Goal: Transaction & Acquisition: Purchase product/service

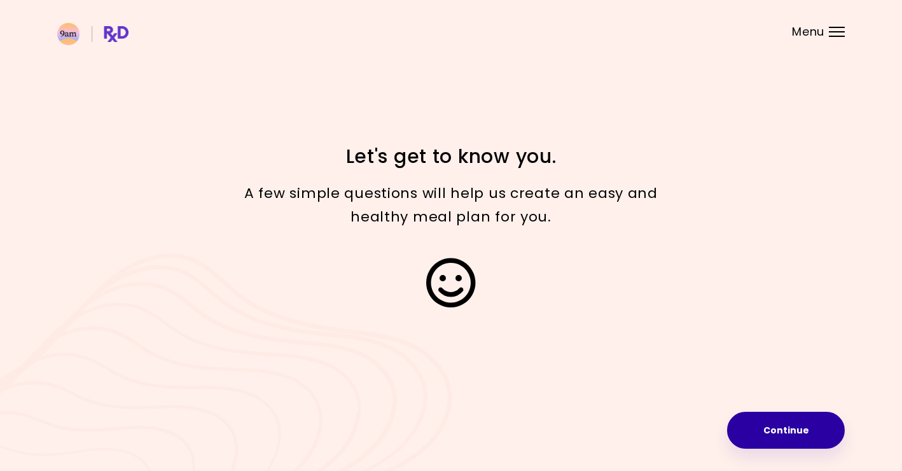
click at [797, 431] on button "Continue" at bounding box center [786, 430] width 118 height 37
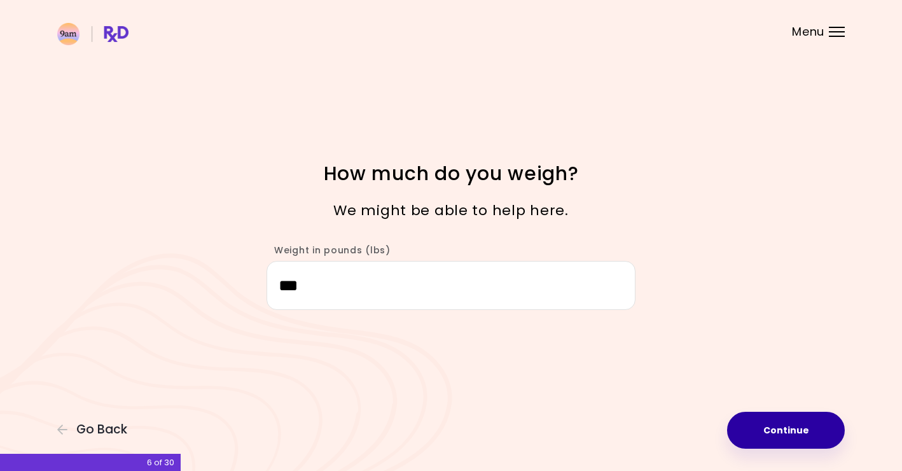
click at [774, 428] on button "Continue" at bounding box center [786, 430] width 118 height 37
select select "****"
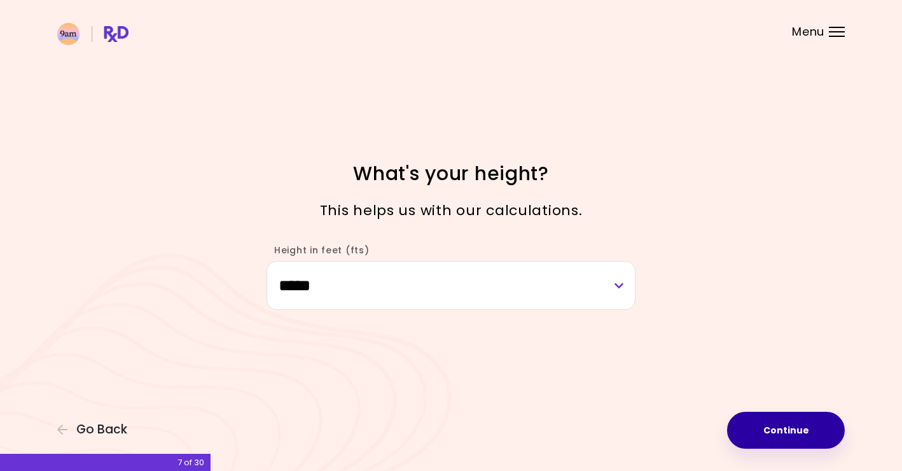
click at [774, 428] on button "Continue" at bounding box center [786, 430] width 118 height 37
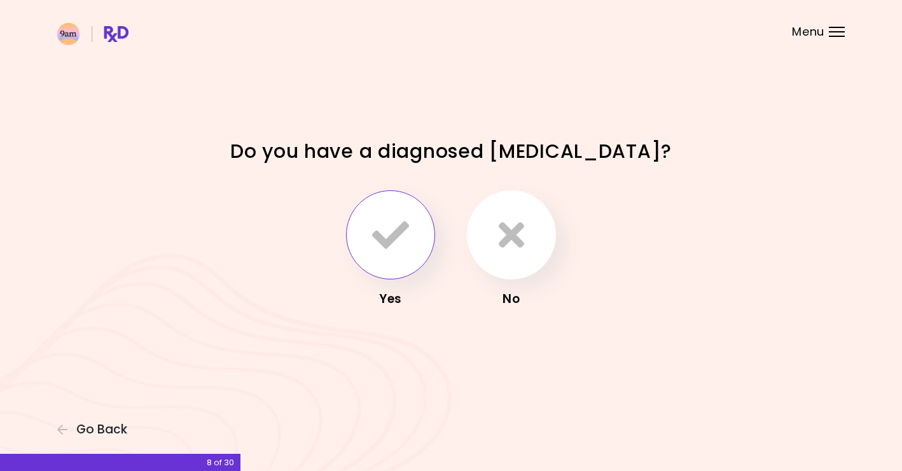
click at [389, 244] on icon "button" at bounding box center [390, 234] width 37 height 37
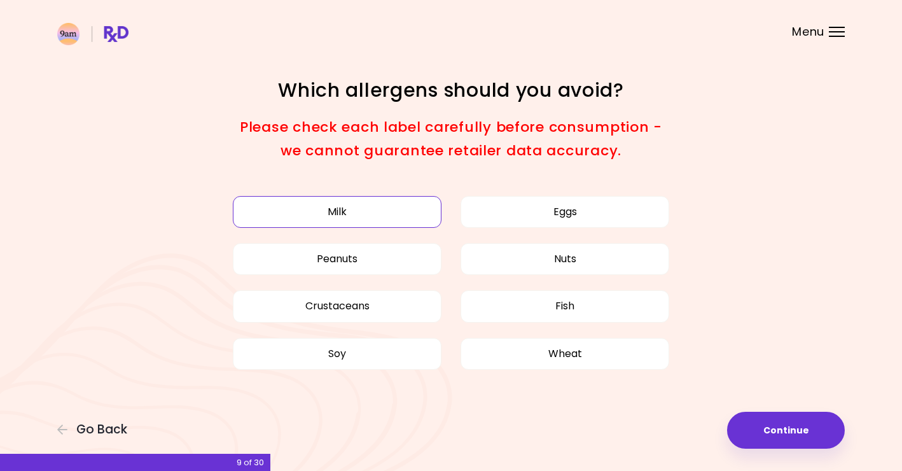
click at [372, 216] on button "Milk" at bounding box center [337, 212] width 209 height 32
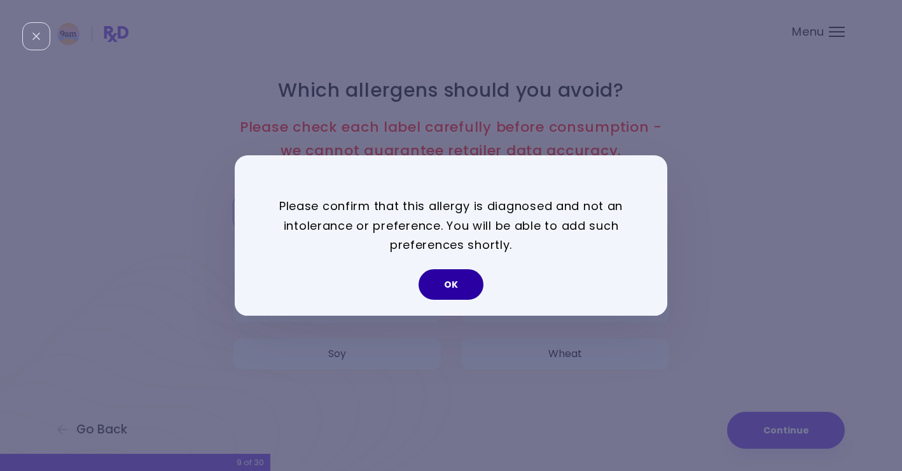
click at [454, 271] on button "OK" at bounding box center [451, 284] width 65 height 31
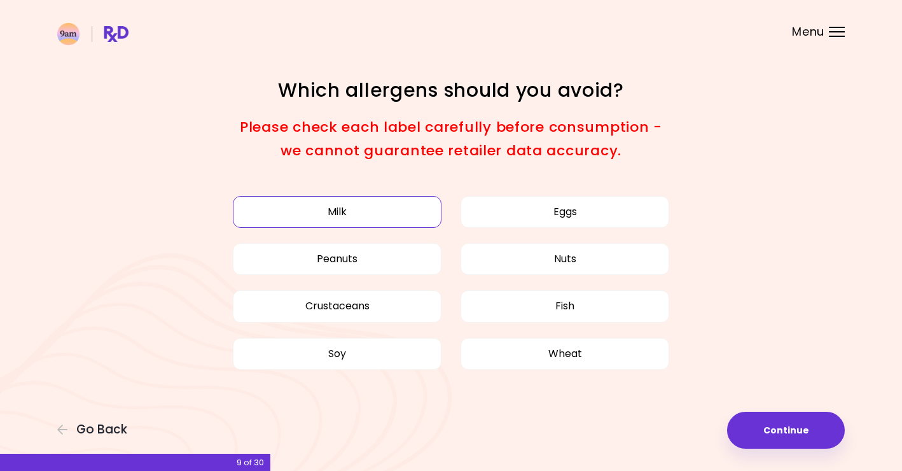
click at [378, 219] on button "Milk" at bounding box center [337, 212] width 209 height 32
click at [130, 426] on button "Go Back" at bounding box center [95, 429] width 76 height 14
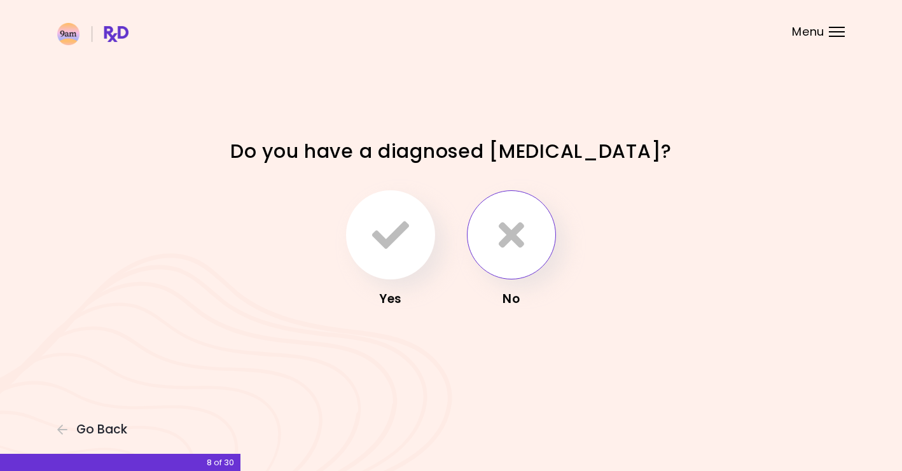
click at [487, 246] on button "button" at bounding box center [511, 234] width 89 height 89
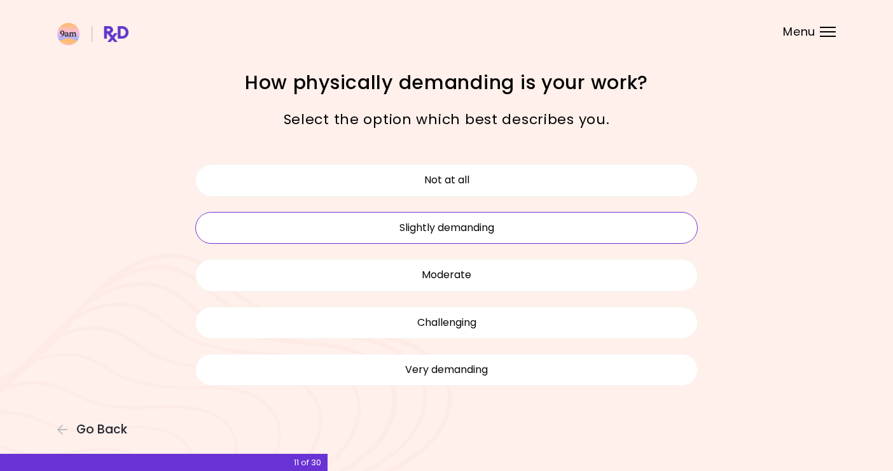
scroll to position [7, 0]
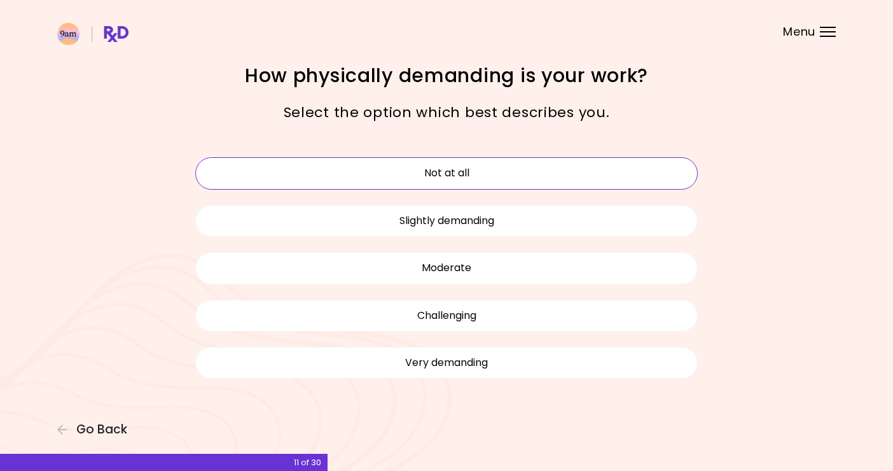
click at [536, 181] on button "Not at all" at bounding box center [446, 173] width 503 height 32
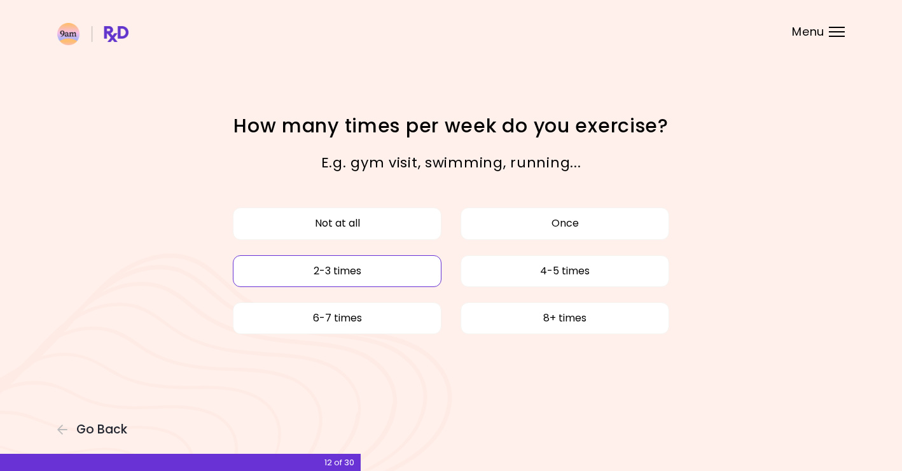
click at [359, 272] on button "2-3 times" at bounding box center [337, 271] width 209 height 32
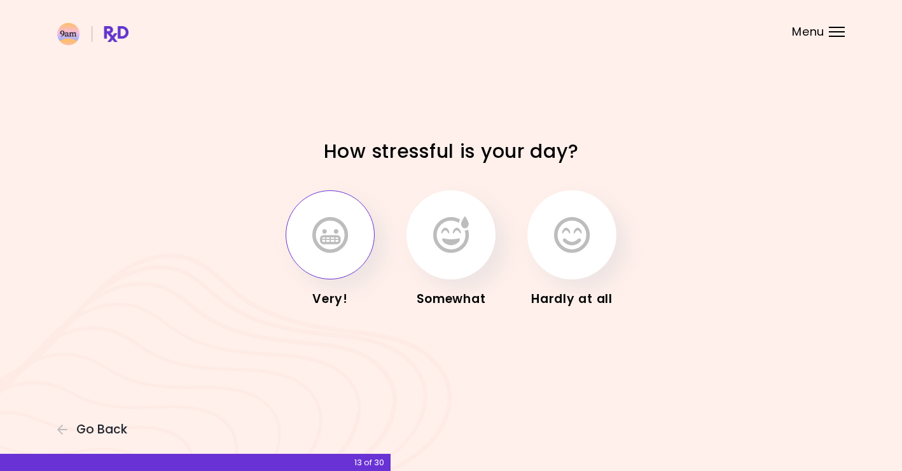
click at [305, 249] on button "button" at bounding box center [330, 234] width 89 height 89
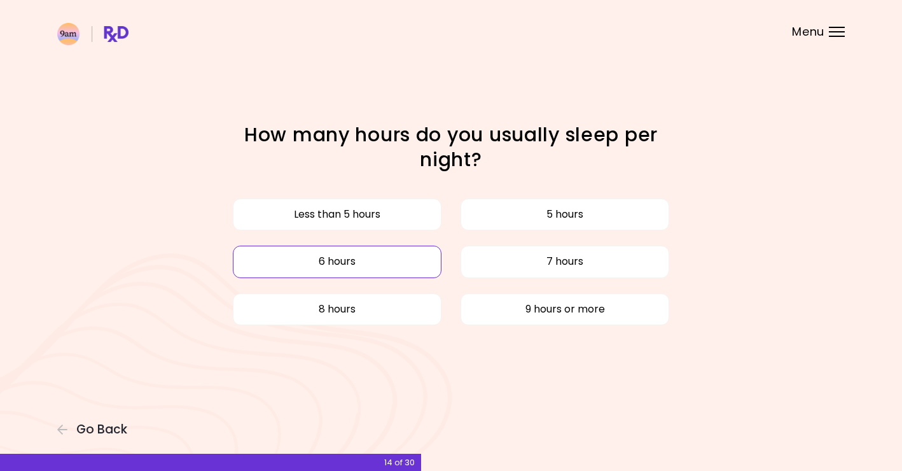
click at [422, 250] on button "6 hours" at bounding box center [337, 262] width 209 height 32
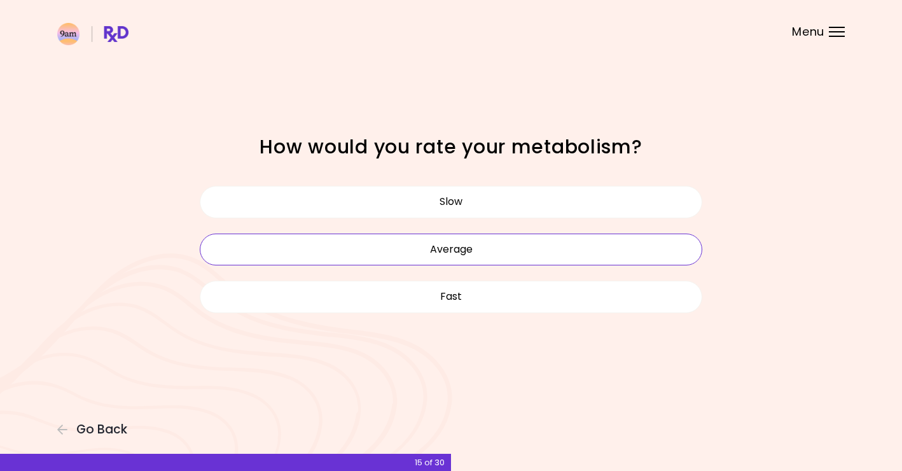
click at [536, 258] on button "Average" at bounding box center [451, 249] width 503 height 32
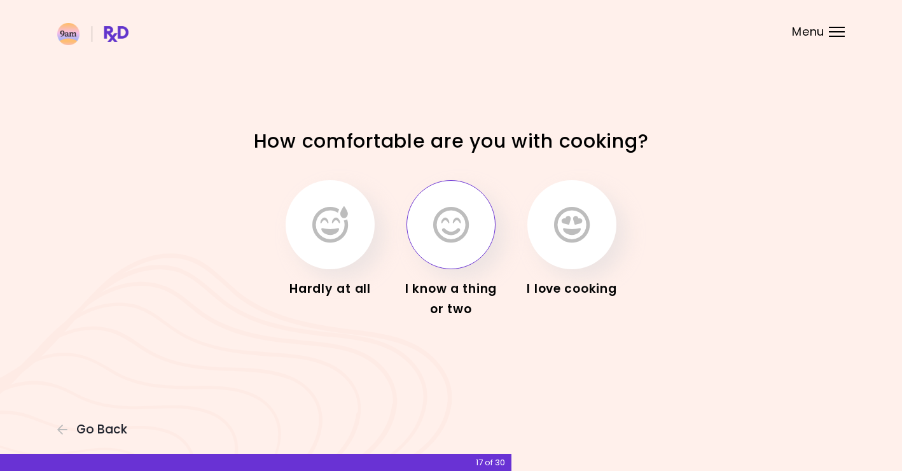
click at [447, 245] on button "button" at bounding box center [451, 224] width 89 height 89
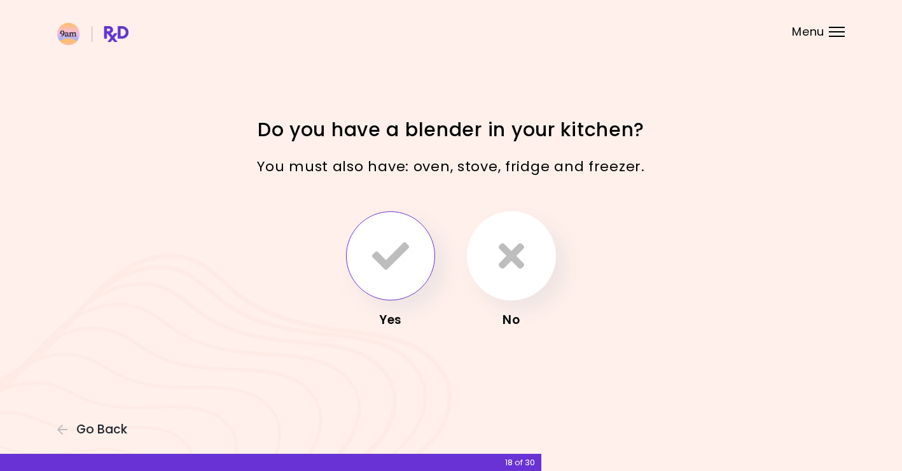
click at [376, 245] on icon "button" at bounding box center [390, 255] width 37 height 37
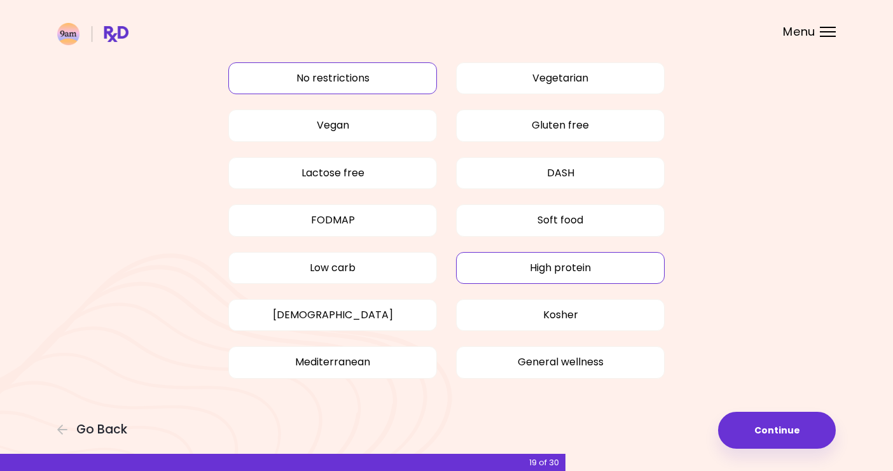
scroll to position [59, 0]
click at [611, 265] on button "High protein" at bounding box center [560, 269] width 209 height 32
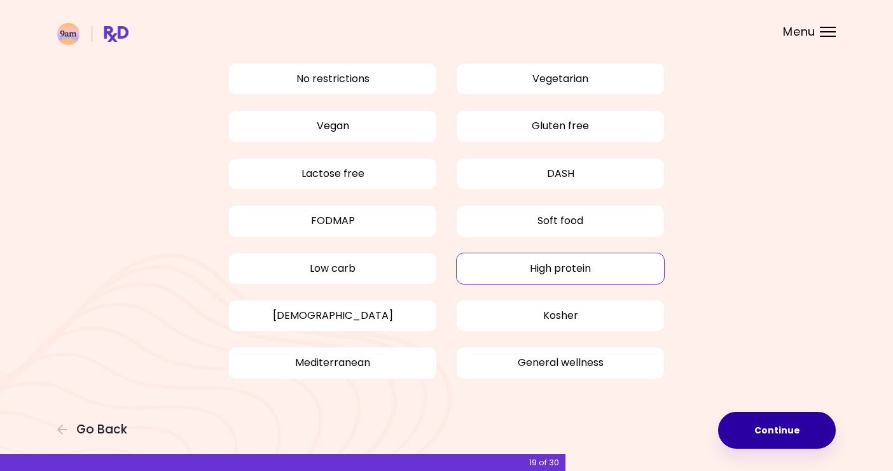
click at [792, 425] on button "Continue" at bounding box center [777, 430] width 118 height 37
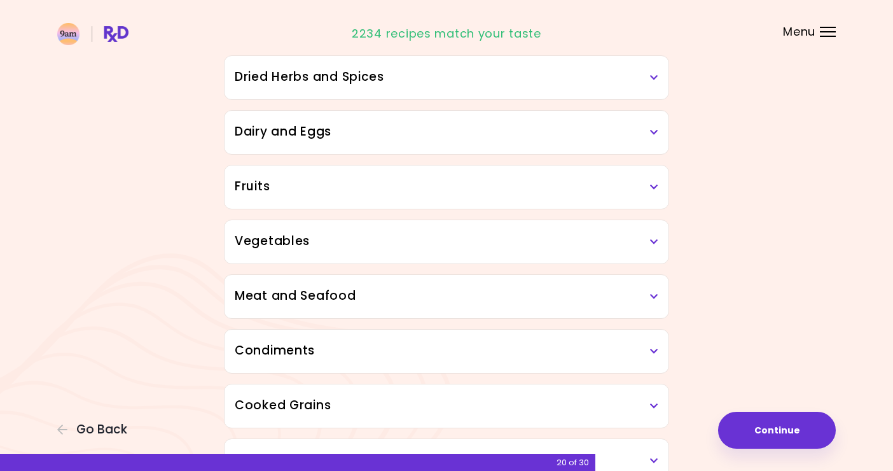
scroll to position [135, 0]
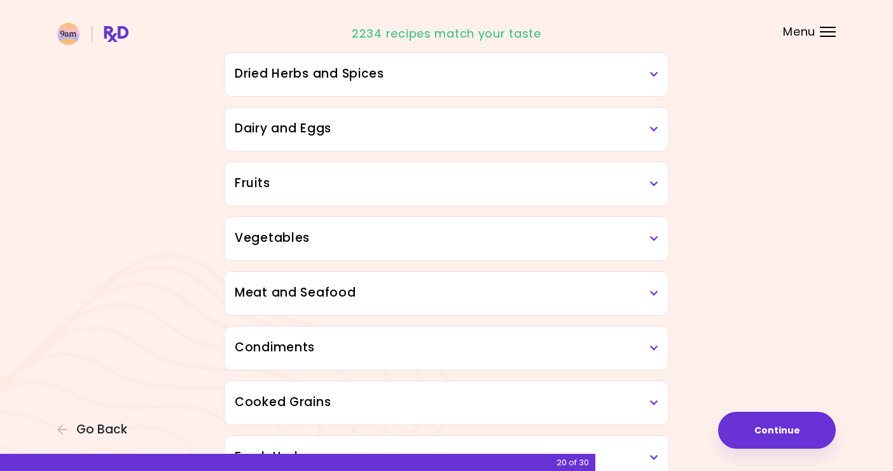
click at [650, 138] on div "Dairy and Eggs" at bounding box center [447, 129] width 444 height 43
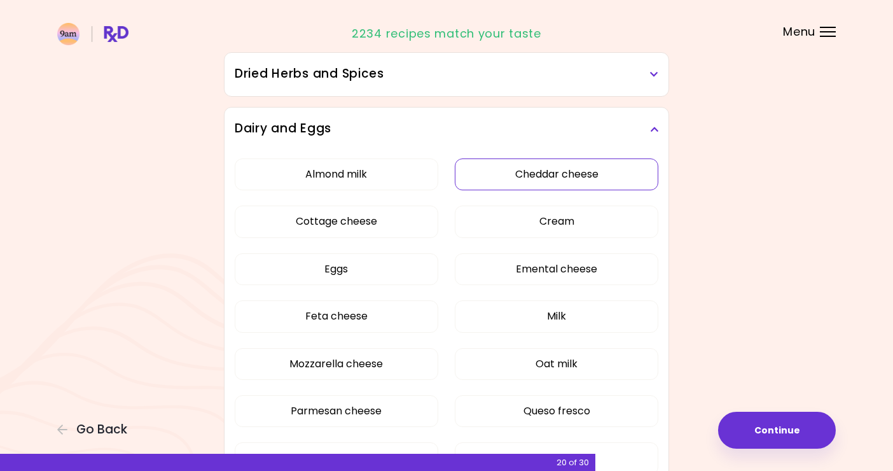
click at [580, 183] on button "Cheddar cheese" at bounding box center [557, 174] width 204 height 32
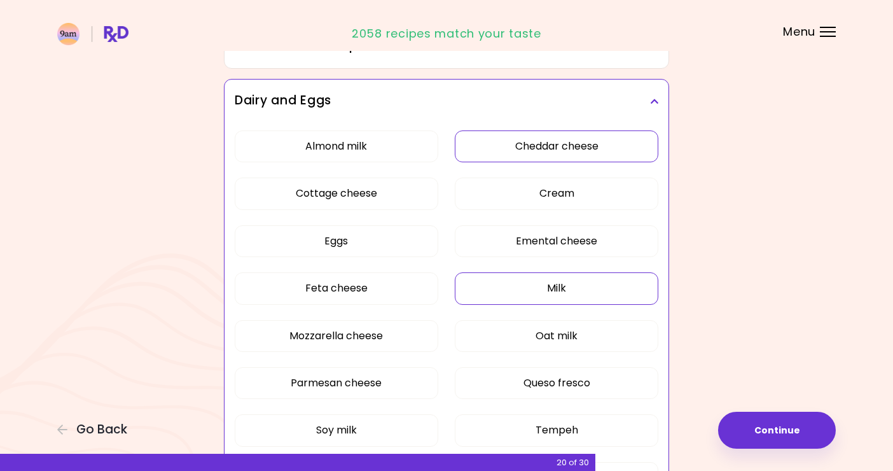
scroll to position [174, 0]
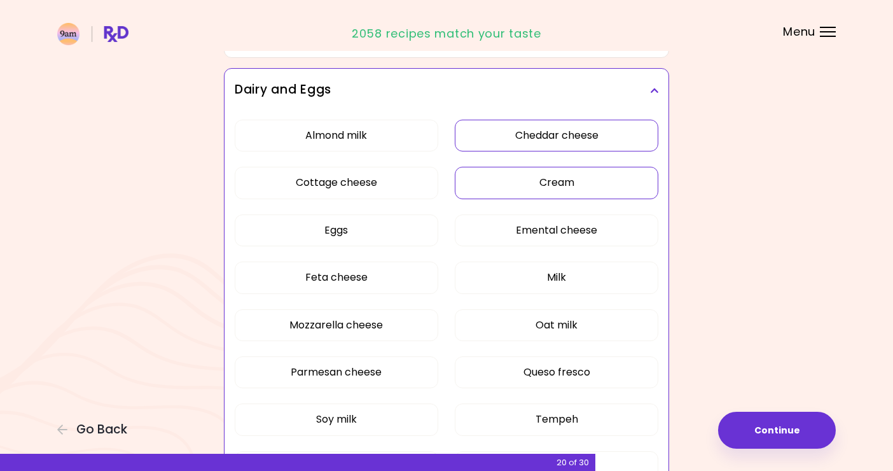
click at [590, 184] on button "Cream" at bounding box center [557, 183] width 204 height 32
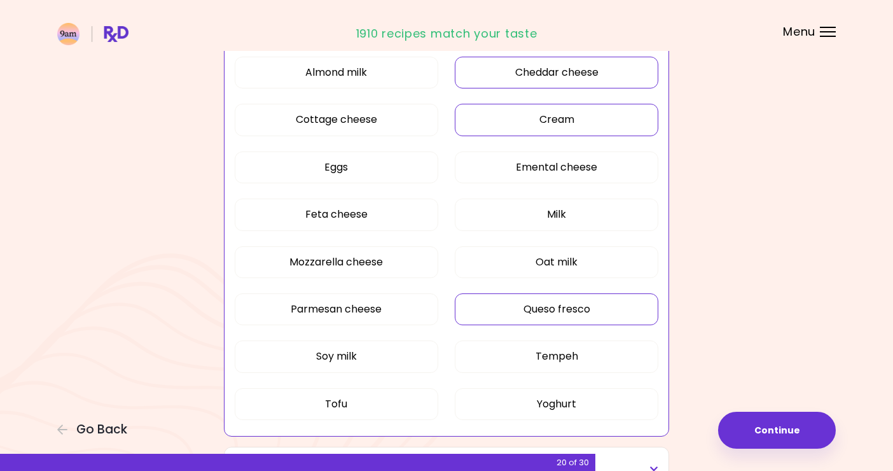
scroll to position [243, 0]
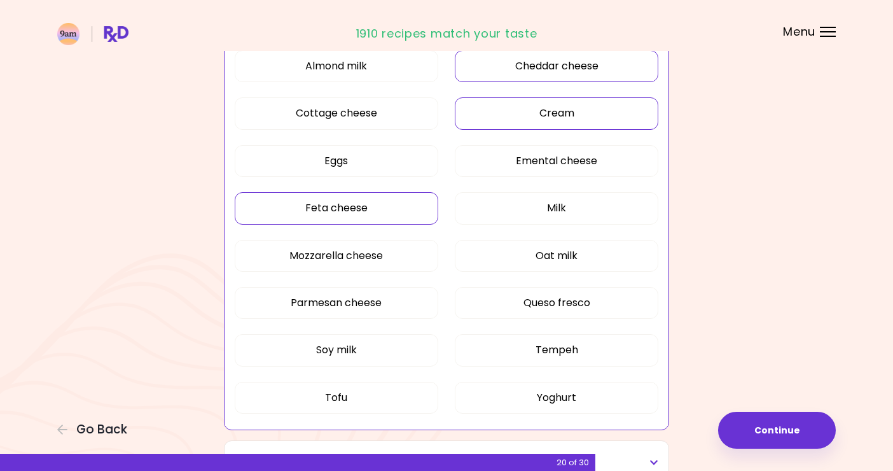
click at [377, 211] on button "Feta cheese" at bounding box center [337, 208] width 204 height 32
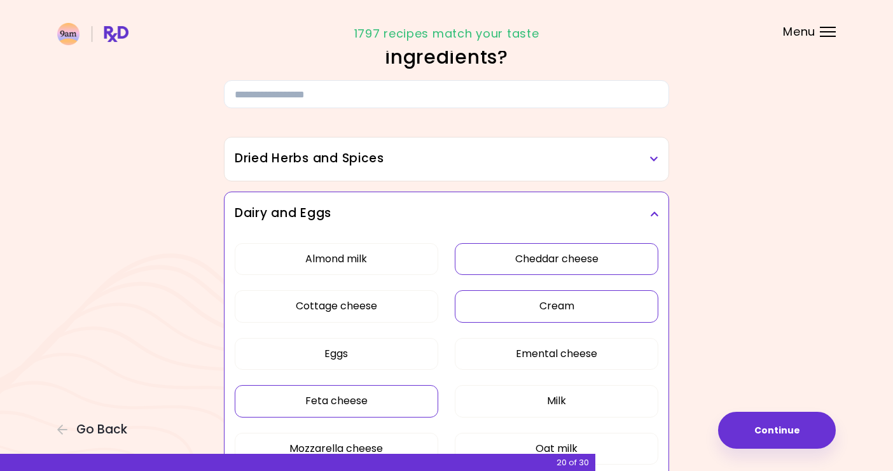
scroll to position [50, 0]
click at [643, 164] on h3 "Dried Herbs and Spices" at bounding box center [447, 159] width 424 height 18
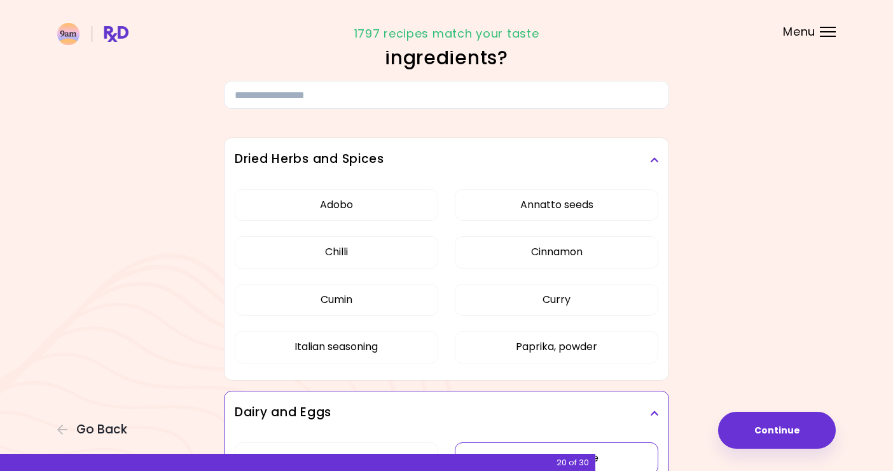
click at [650, 163] on icon at bounding box center [654, 159] width 8 height 9
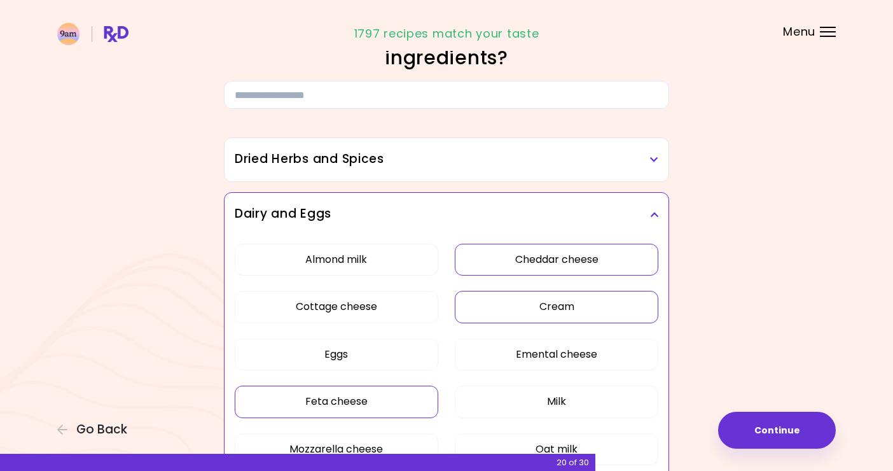
click at [650, 215] on h3 "Dairy and Eggs" at bounding box center [447, 214] width 424 height 18
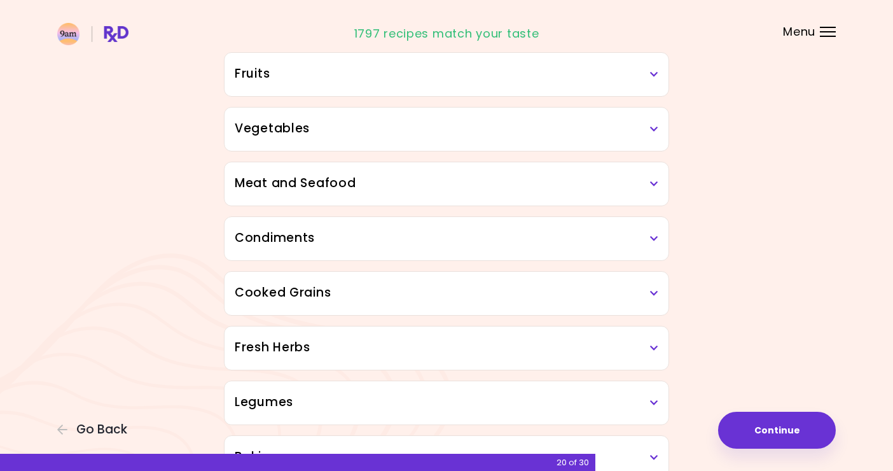
scroll to position [246, 0]
click at [650, 187] on h3 "Meat and Seafood" at bounding box center [447, 181] width 424 height 18
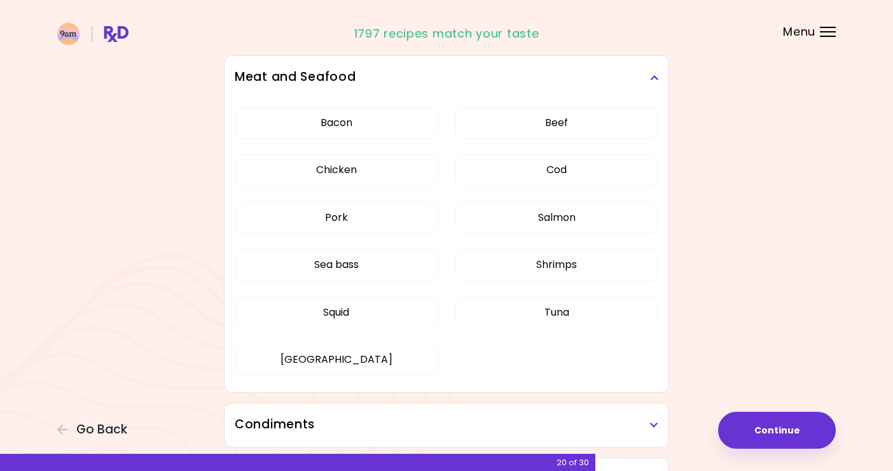
scroll to position [356, 0]
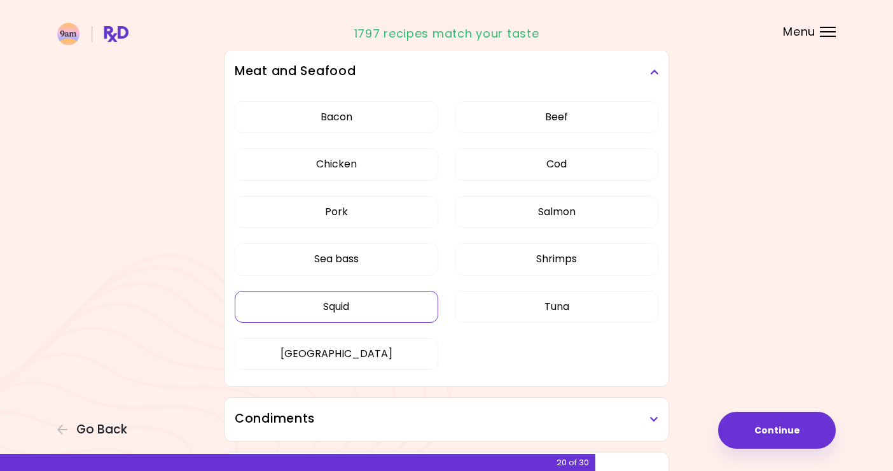
click at [351, 311] on button "Squid" at bounding box center [337, 307] width 204 height 32
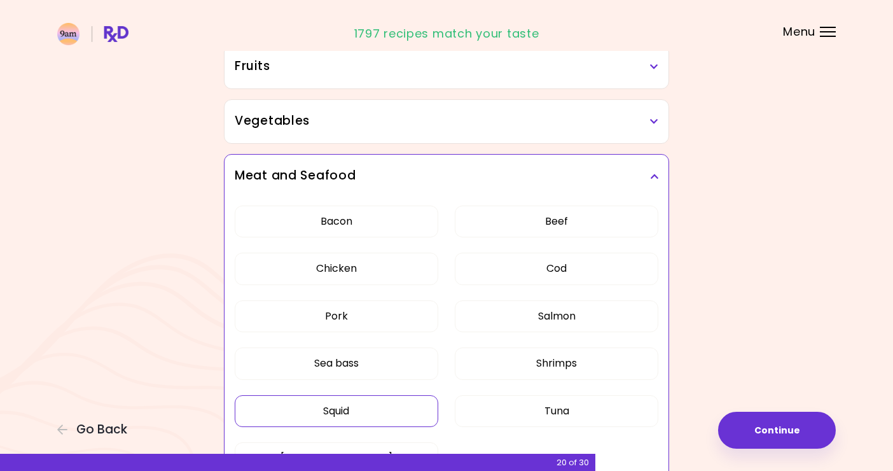
scroll to position [205, 0]
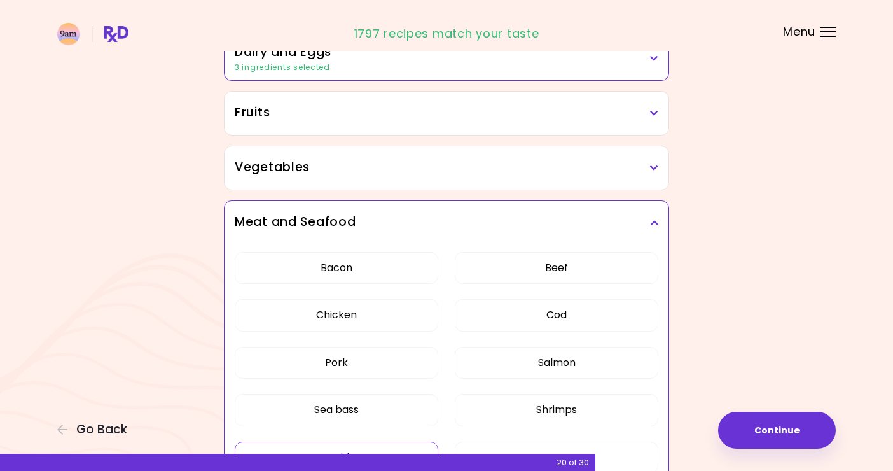
click at [657, 218] on icon at bounding box center [654, 222] width 8 height 9
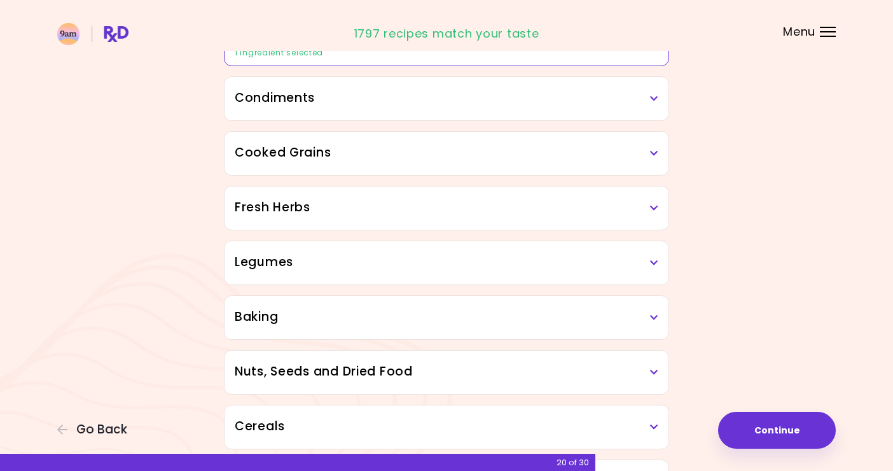
scroll to position [391, 0]
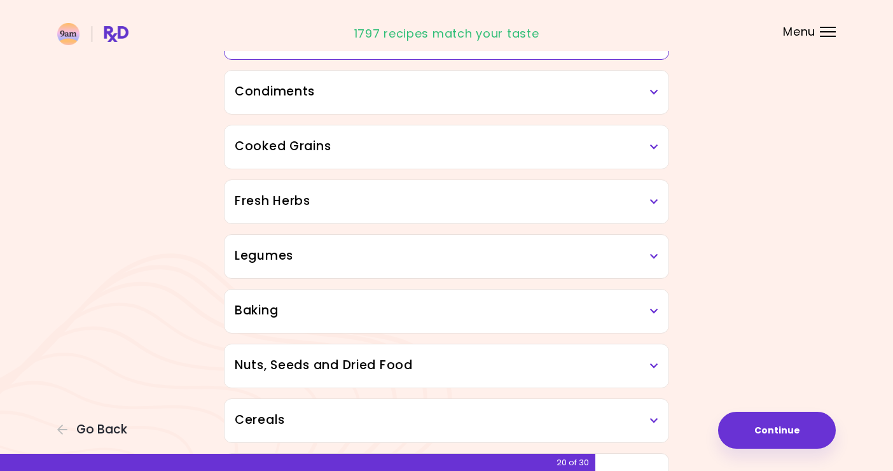
click at [658, 201] on icon at bounding box center [654, 201] width 8 height 9
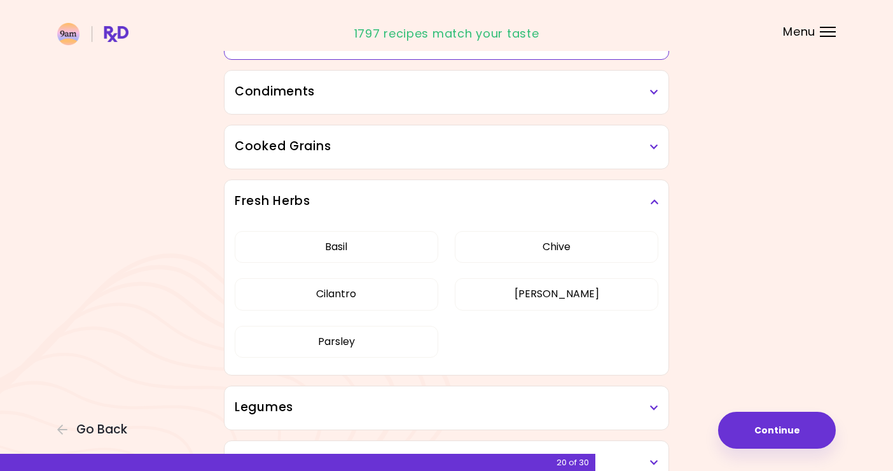
click at [658, 201] on icon at bounding box center [654, 201] width 8 height 9
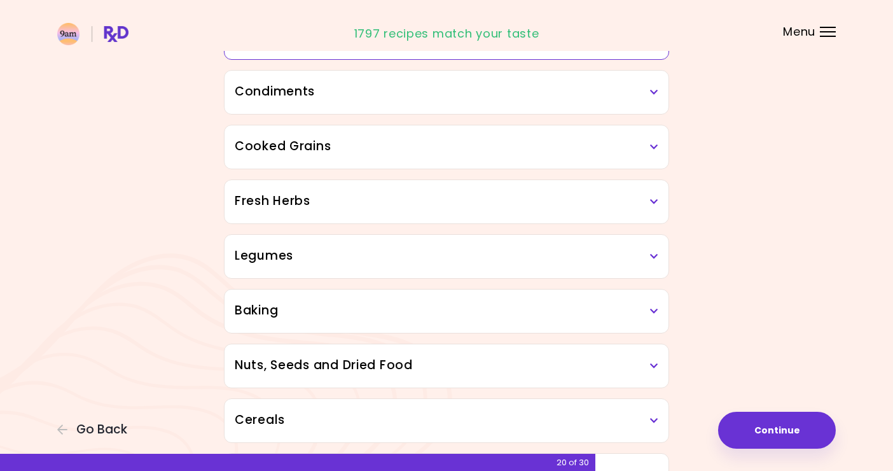
click at [657, 254] on icon at bounding box center [654, 256] width 8 height 9
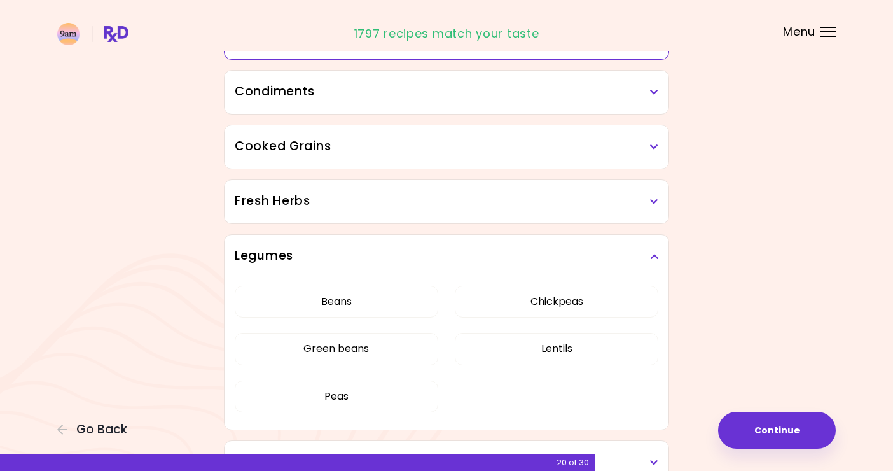
click at [657, 254] on icon at bounding box center [654, 256] width 8 height 9
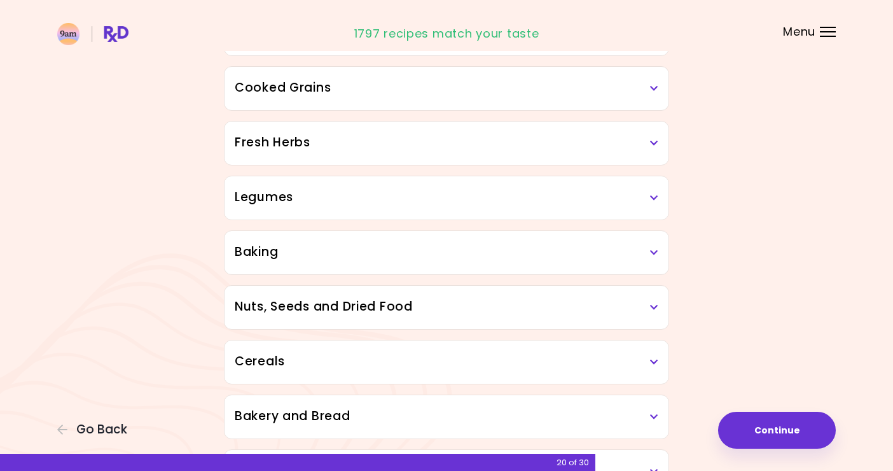
scroll to position [452, 0]
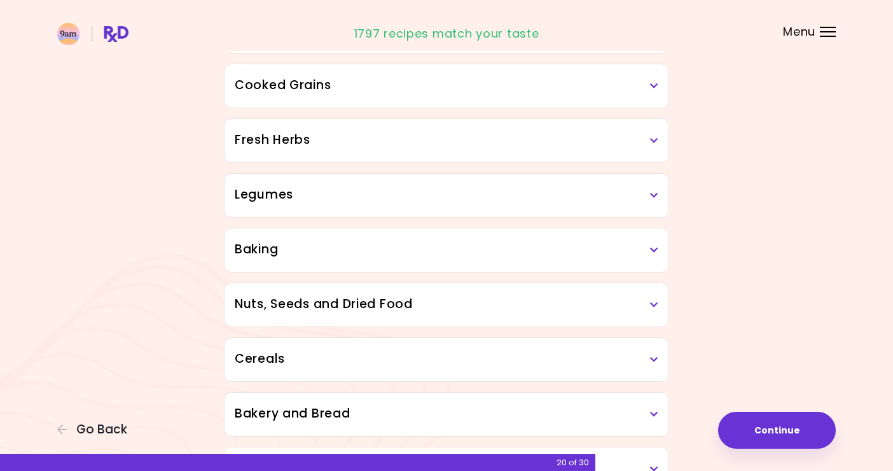
click at [655, 251] on icon at bounding box center [654, 250] width 8 height 9
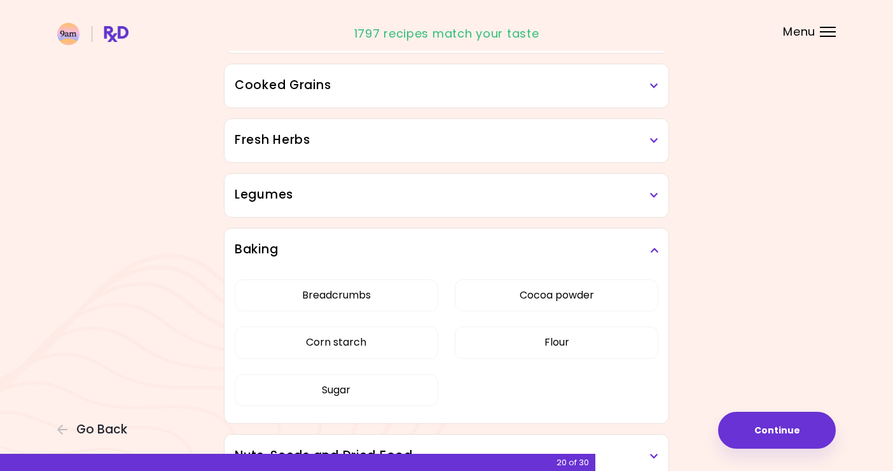
click at [655, 251] on icon at bounding box center [654, 250] width 8 height 9
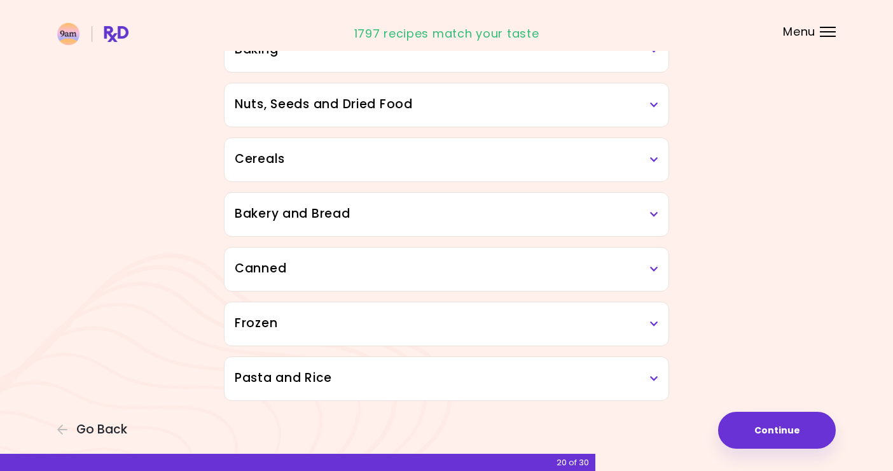
scroll to position [651, 0]
click at [655, 269] on icon at bounding box center [654, 269] width 8 height 9
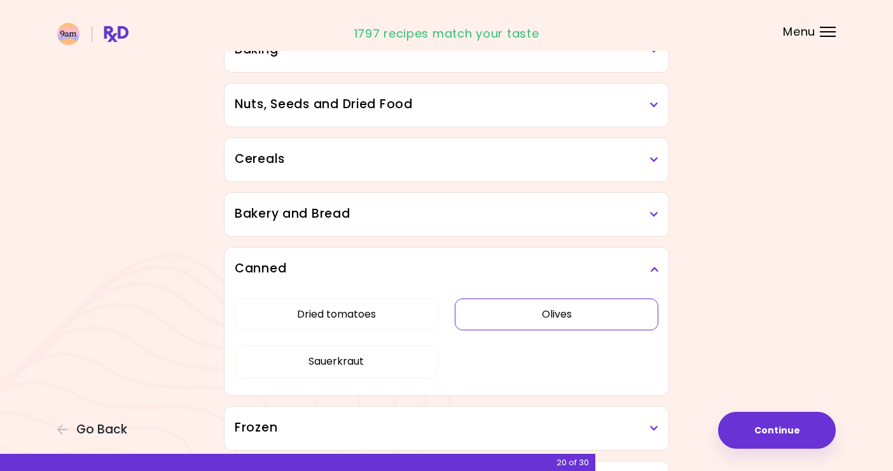
click at [578, 319] on button "Olives" at bounding box center [557, 314] width 204 height 32
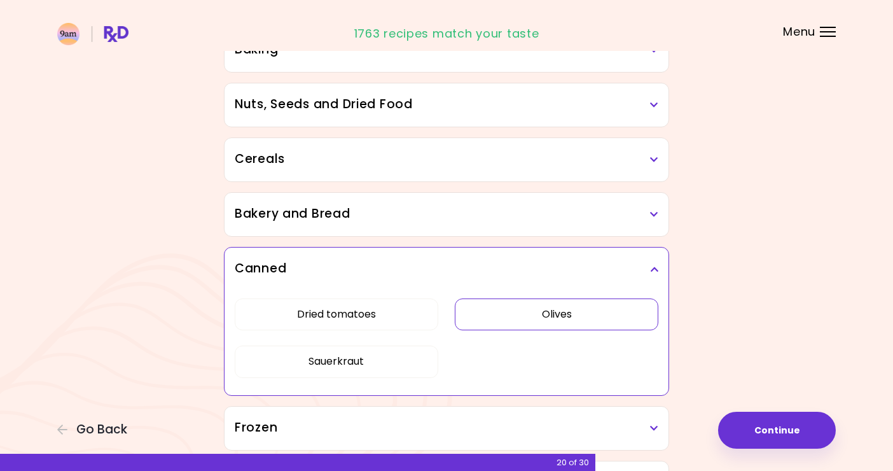
click at [654, 267] on icon at bounding box center [654, 269] width 8 height 9
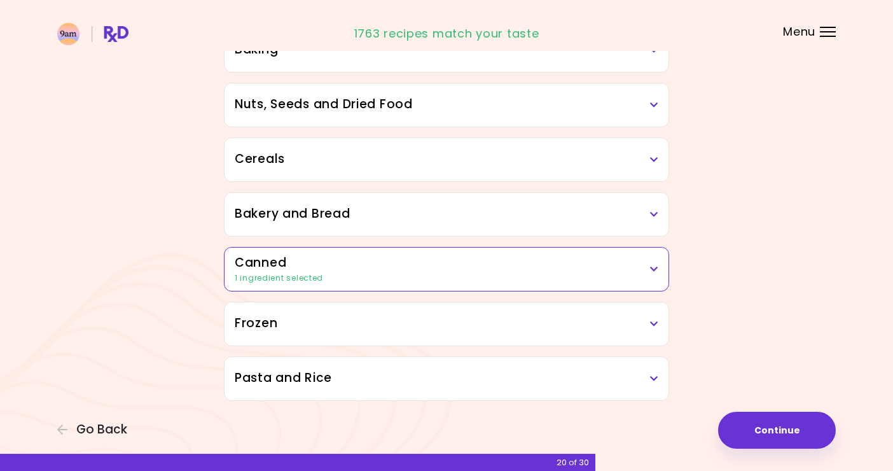
click at [653, 322] on icon at bounding box center [654, 323] width 8 height 9
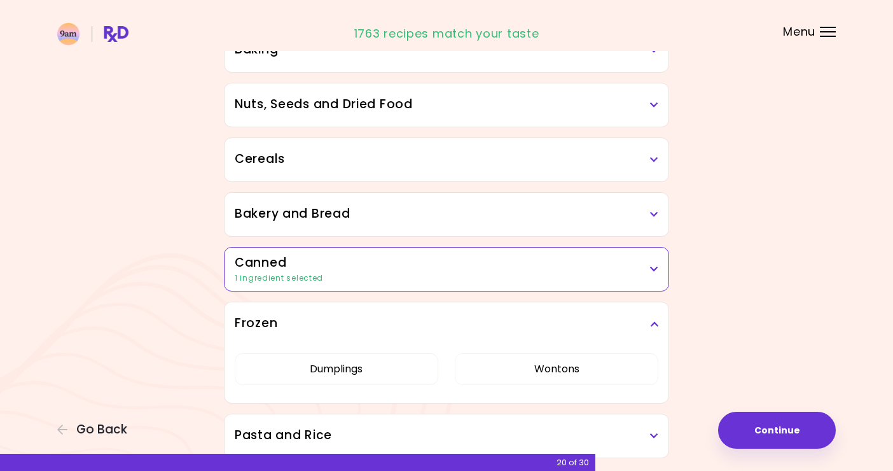
click at [653, 322] on icon at bounding box center [654, 323] width 8 height 9
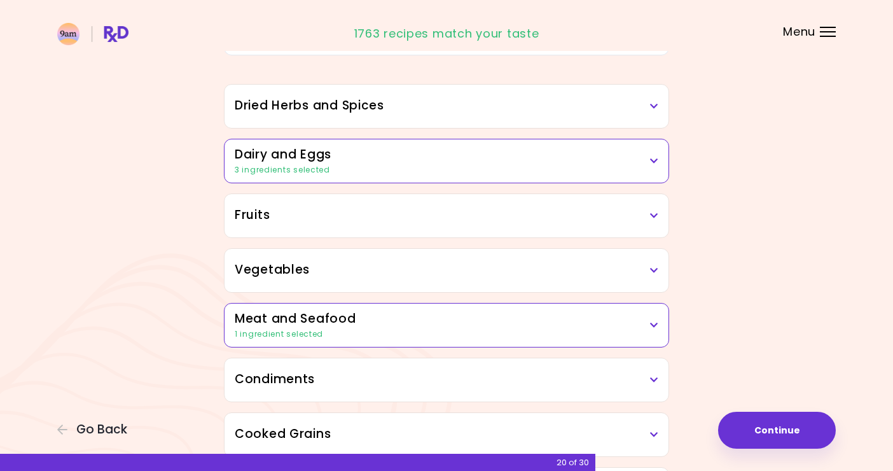
scroll to position [97, 0]
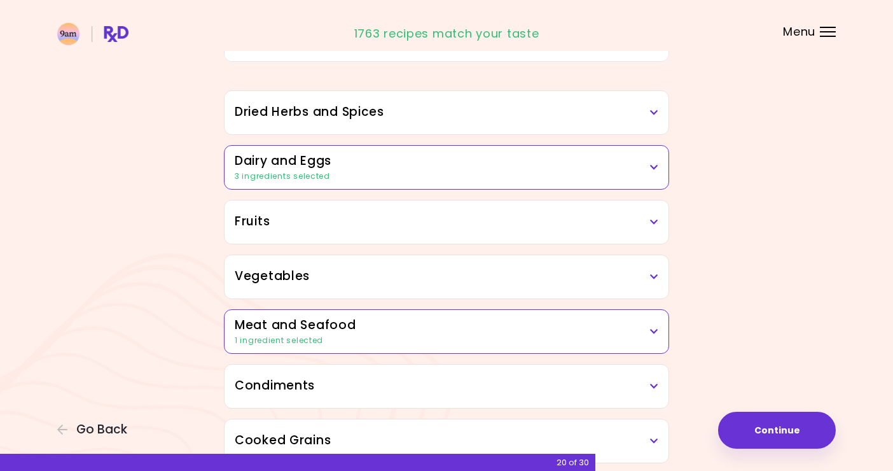
click at [650, 281] on h3 "Vegetables" at bounding box center [447, 276] width 424 height 18
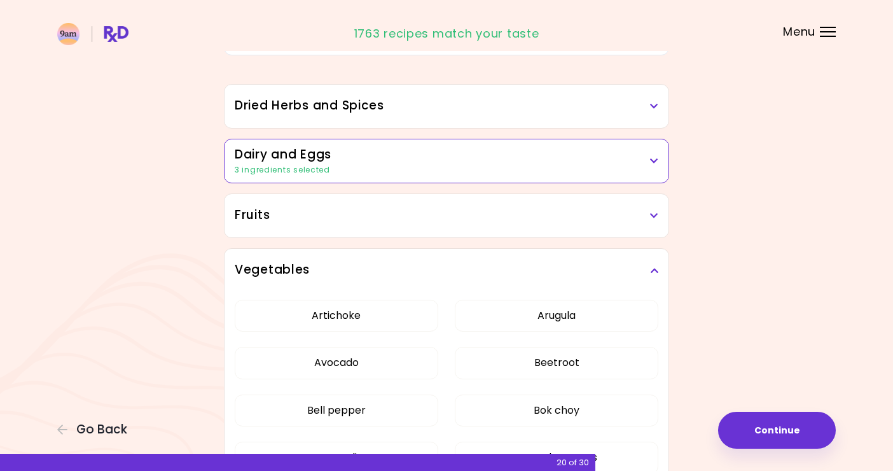
scroll to position [44, 0]
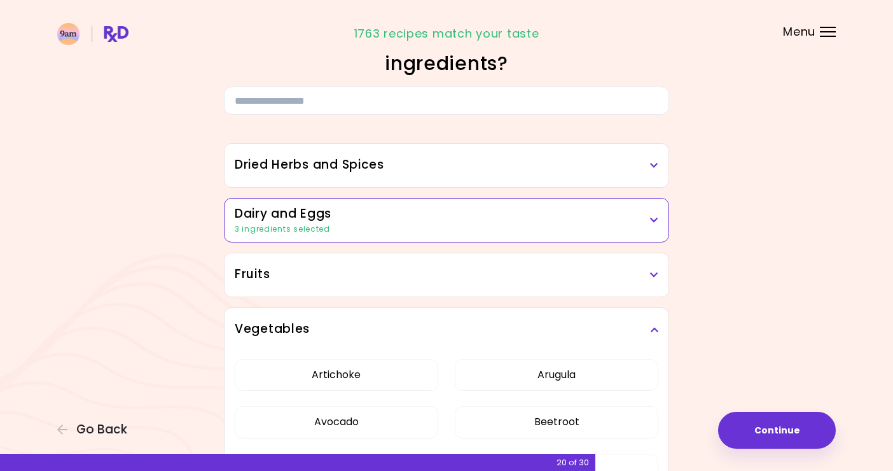
click at [653, 324] on h3 "Vegetables" at bounding box center [447, 329] width 424 height 18
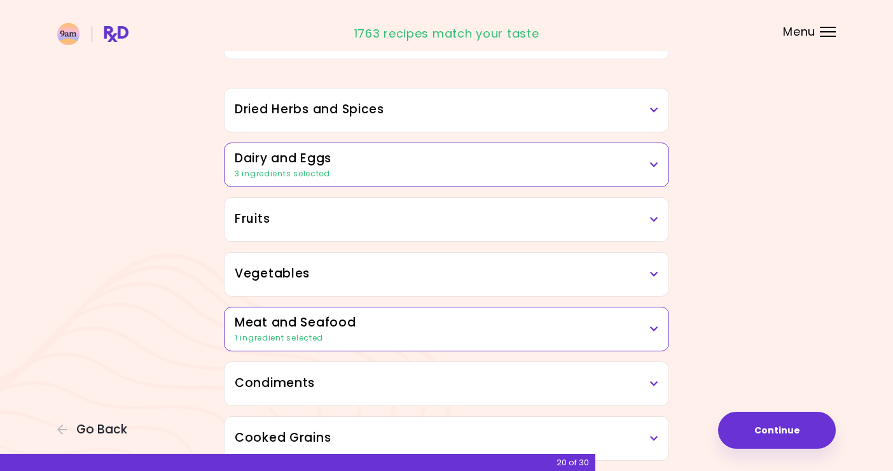
scroll to position [102, 0]
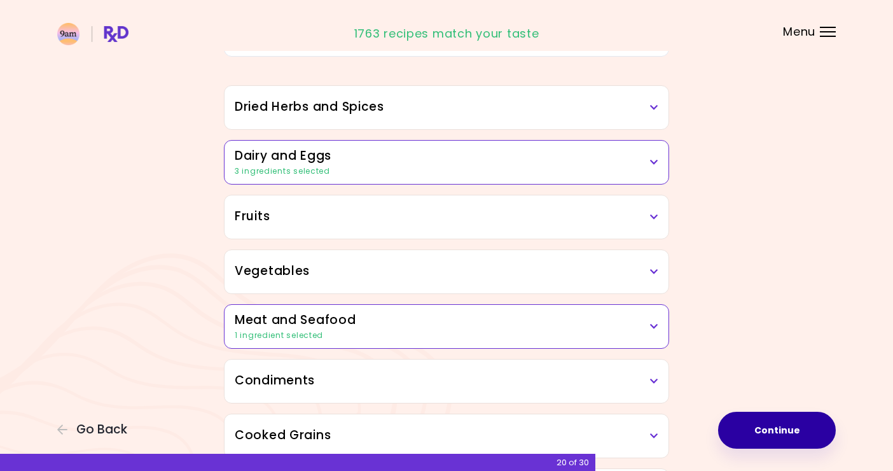
click at [761, 430] on button "Continue" at bounding box center [777, 430] width 118 height 37
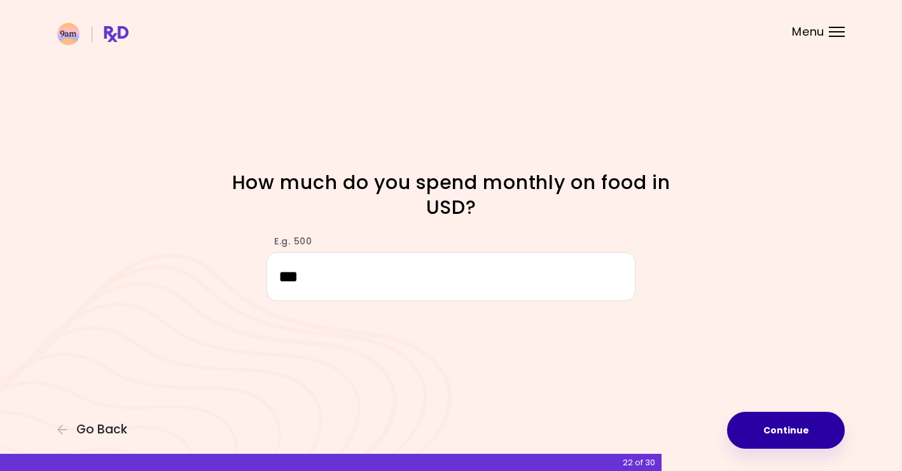
type input "***"
click at [815, 431] on button "Continue" at bounding box center [786, 430] width 118 height 37
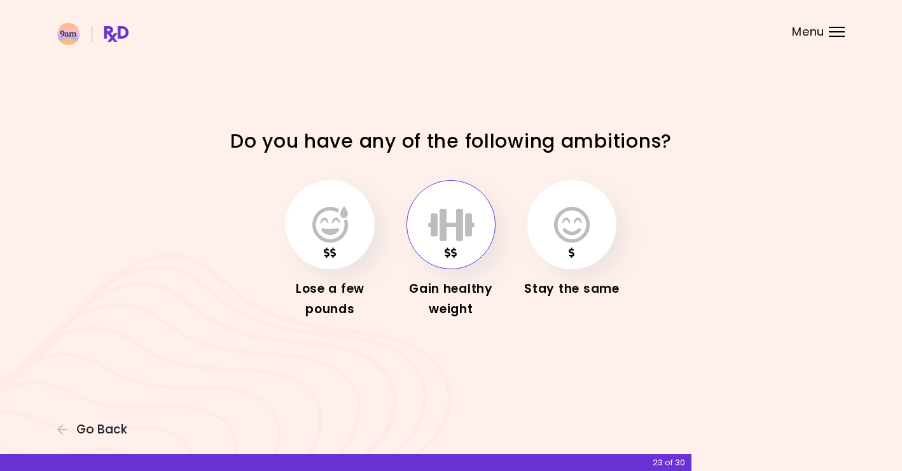
click at [445, 230] on icon "button" at bounding box center [451, 224] width 46 height 37
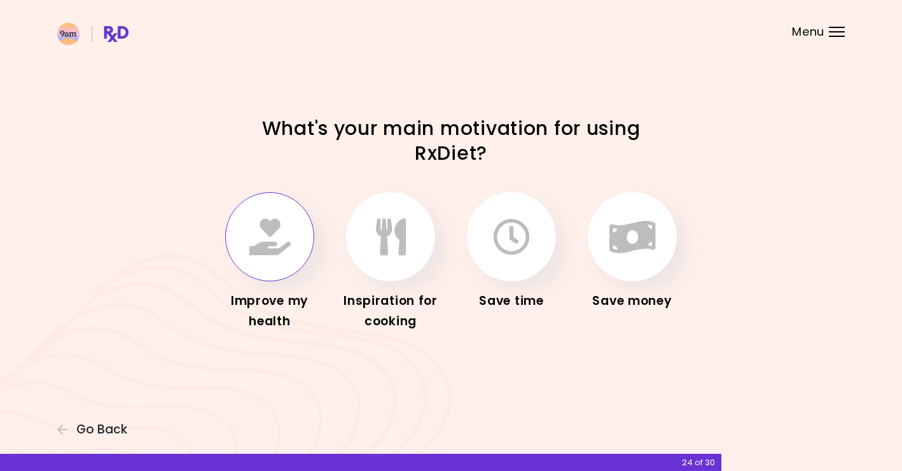
click at [305, 253] on button "button" at bounding box center [269, 236] width 89 height 89
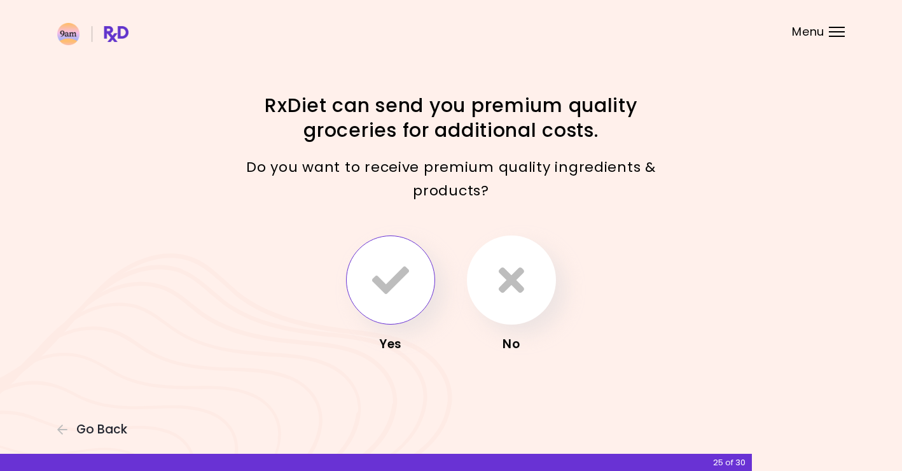
click at [382, 303] on button "button" at bounding box center [390, 279] width 89 height 89
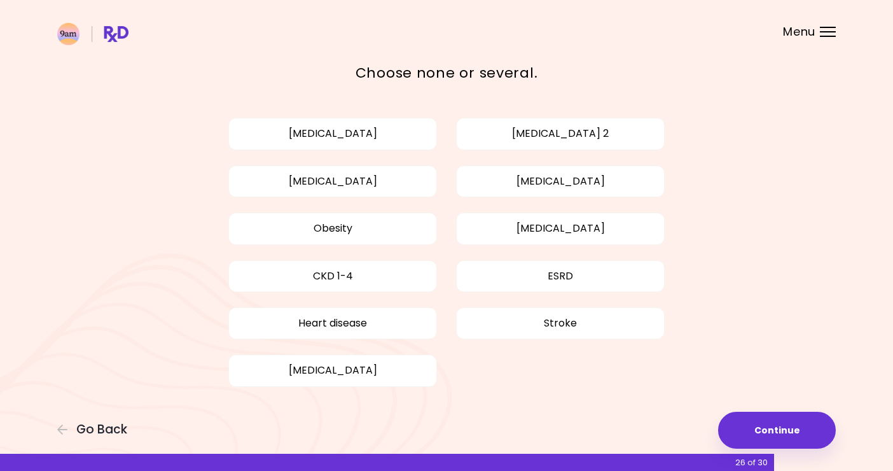
scroll to position [54, 0]
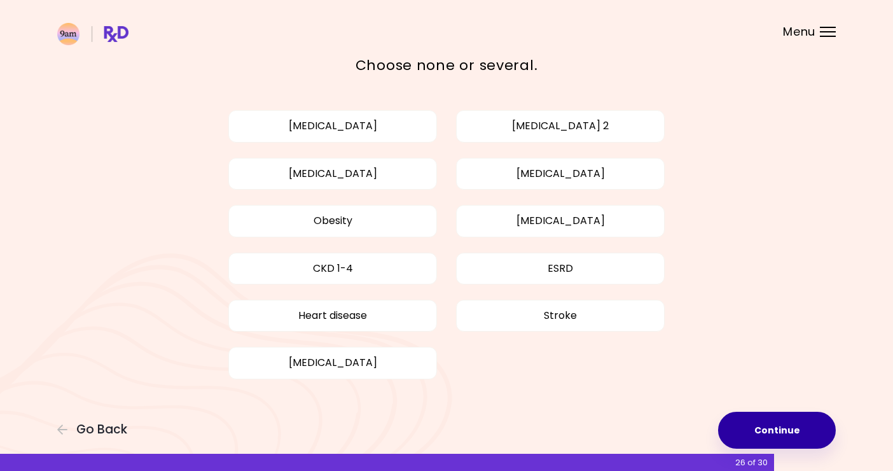
click at [776, 431] on button "Continue" at bounding box center [777, 430] width 118 height 37
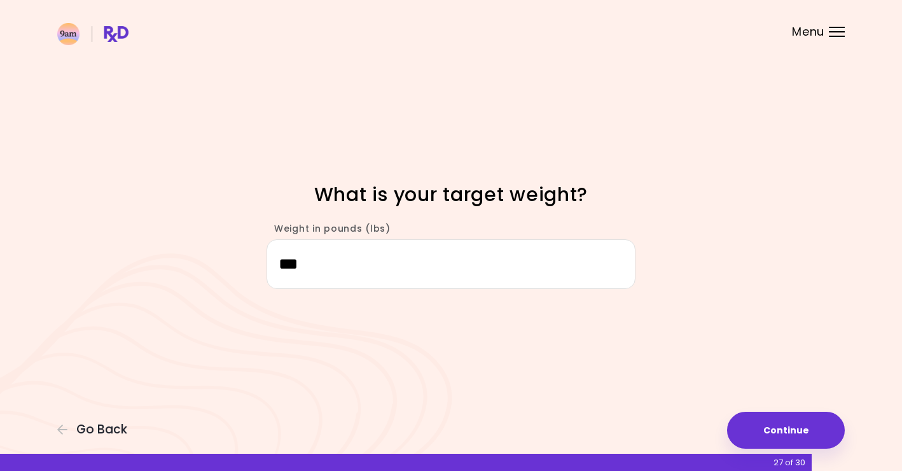
type input "***"
click at [609, 320] on div "Focusable invisible element What is your target weight? Weight in pounds (lbs) …" at bounding box center [451, 235] width 902 height 471
click at [779, 425] on button "Continue" at bounding box center [786, 430] width 118 height 37
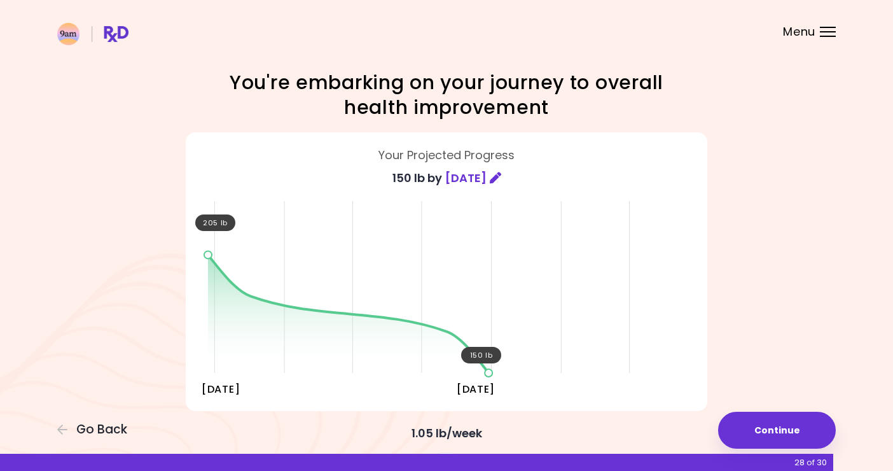
click at [501, 176] on icon at bounding box center [495, 177] width 11 height 11
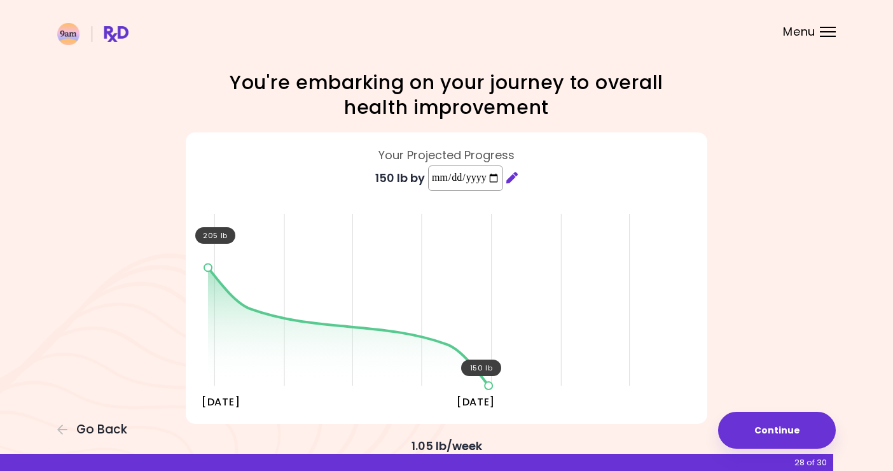
click at [444, 174] on input "**********" at bounding box center [465, 177] width 75 height 25
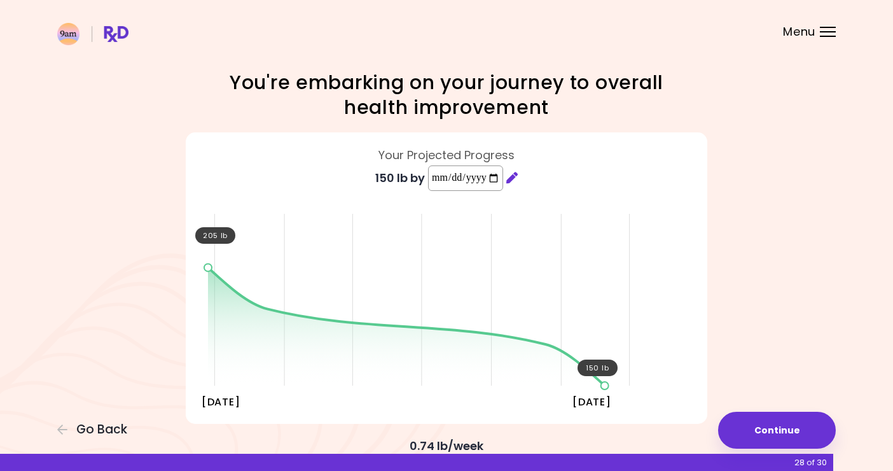
click at [488, 174] on input "**********" at bounding box center [465, 177] width 75 height 25
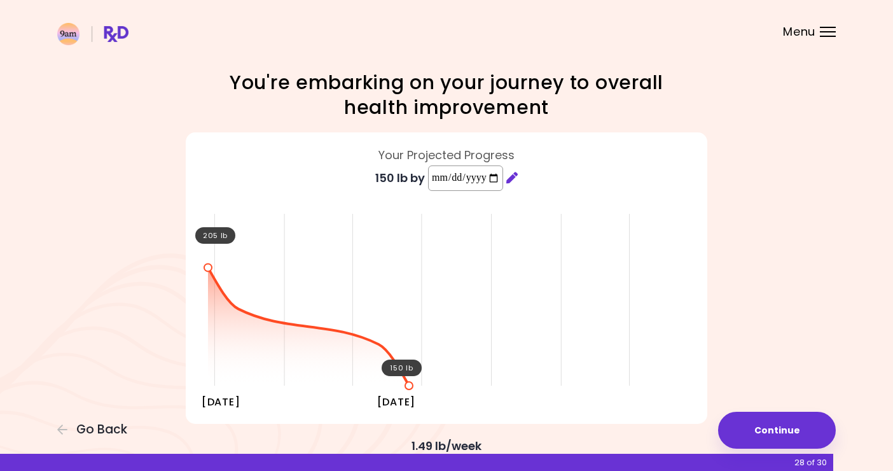
type input "**********"
click at [762, 289] on div "**********" at bounding box center [446, 346] width 893 height 692
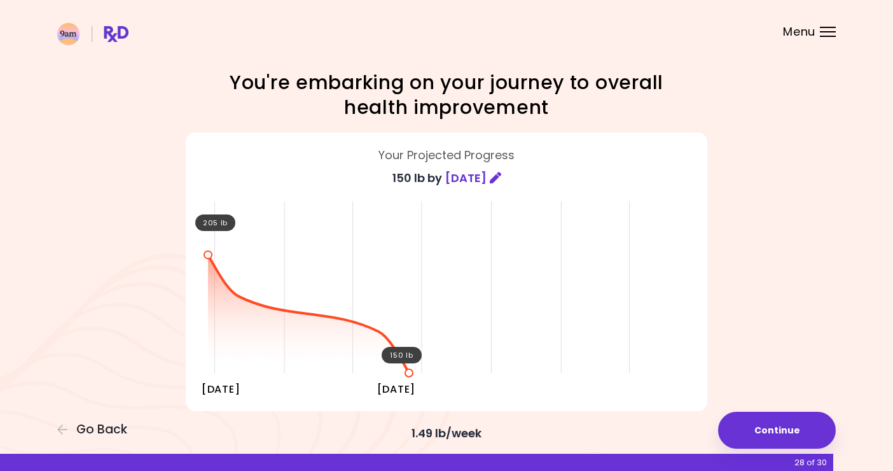
click at [445, 177] on span "[DATE]" at bounding box center [465, 178] width 41 height 20
click at [501, 174] on icon at bounding box center [495, 177] width 11 height 11
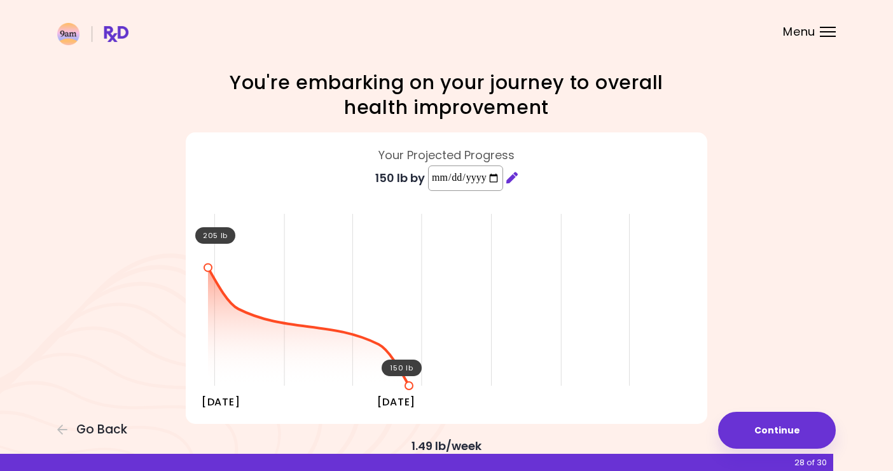
click at [440, 176] on input "**********" at bounding box center [465, 177] width 75 height 25
type input "**********"
click at [585, 250] on div "205 lb 150 lb [DATE] [DATE]" at bounding box center [446, 296] width 477 height 191
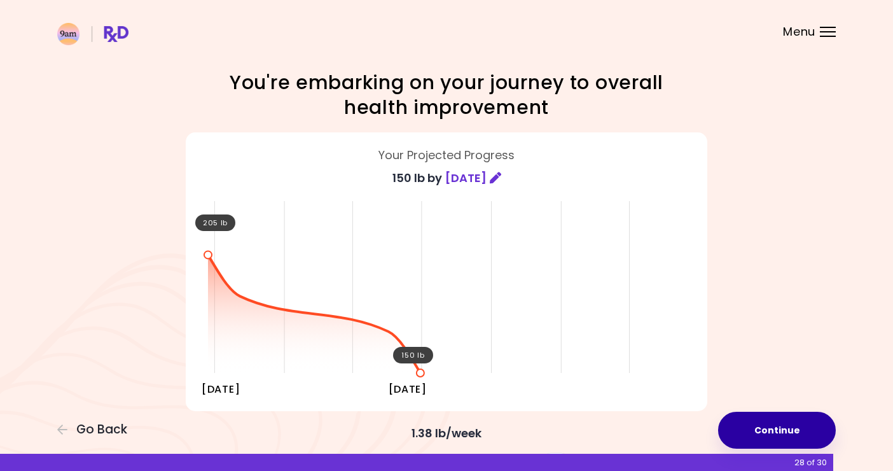
click at [797, 421] on button "Continue" at bounding box center [777, 430] width 118 height 37
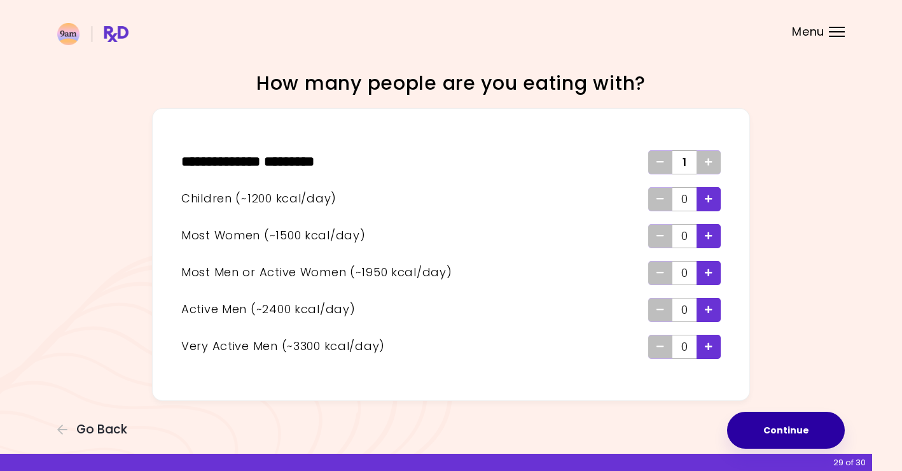
click at [783, 436] on button "Continue" at bounding box center [786, 430] width 118 height 37
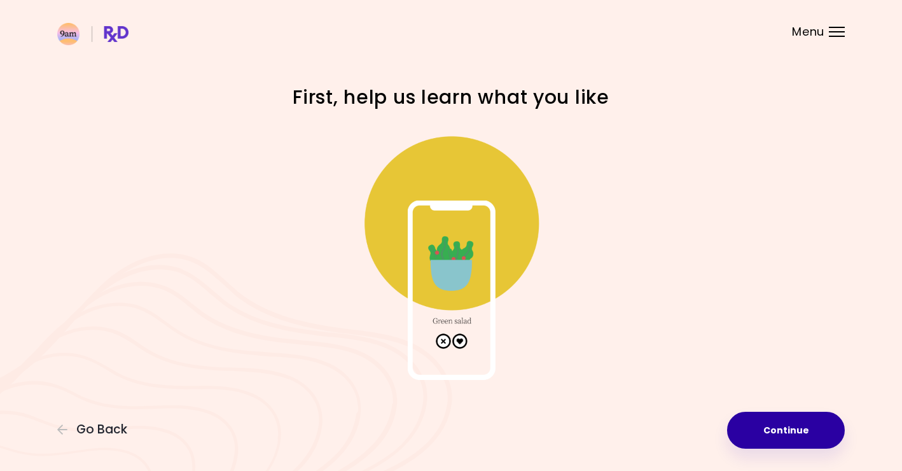
click at [786, 433] on button "Continue" at bounding box center [786, 430] width 118 height 37
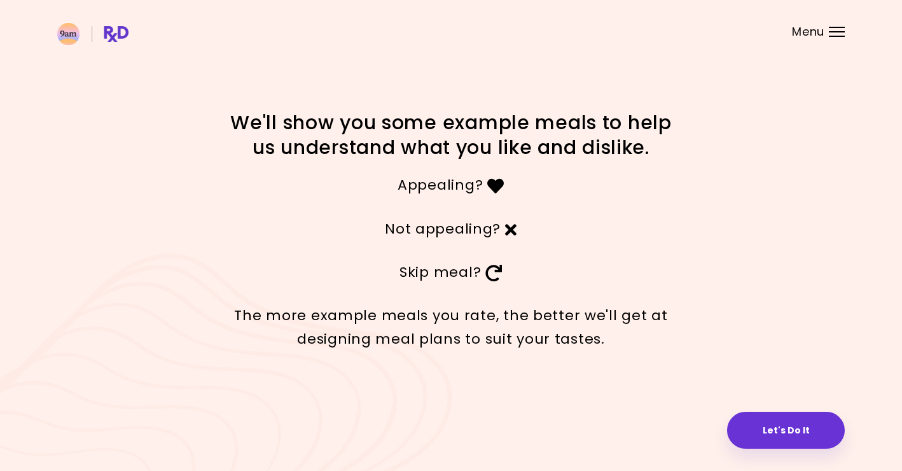
click at [786, 433] on button "Let's Do It" at bounding box center [786, 430] width 118 height 37
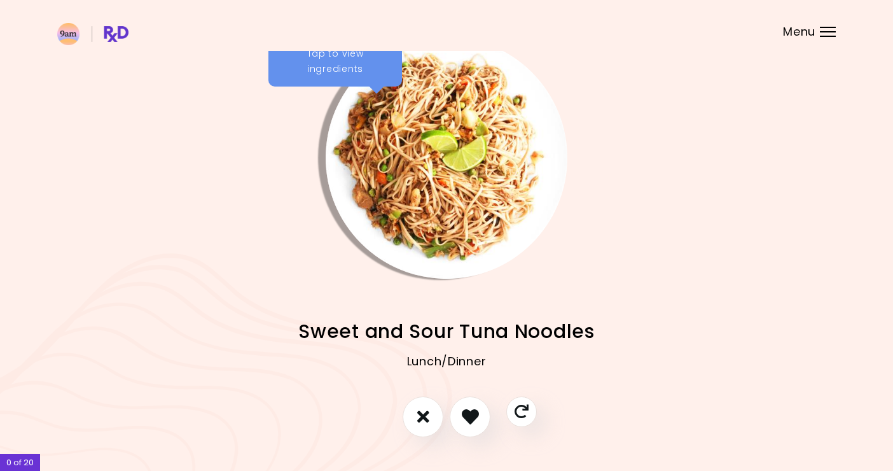
scroll to position [18, 0]
click at [524, 409] on icon "Skip" at bounding box center [521, 411] width 16 height 16
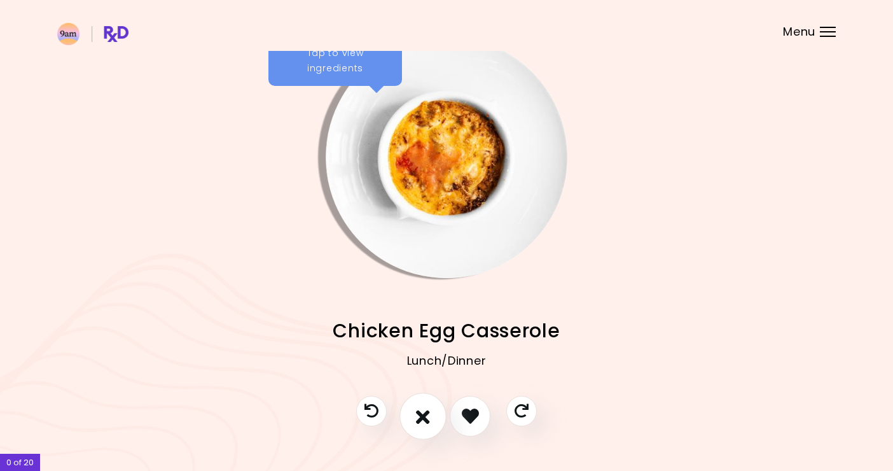
click at [424, 416] on icon "I don't like this recipe" at bounding box center [423, 416] width 14 height 20
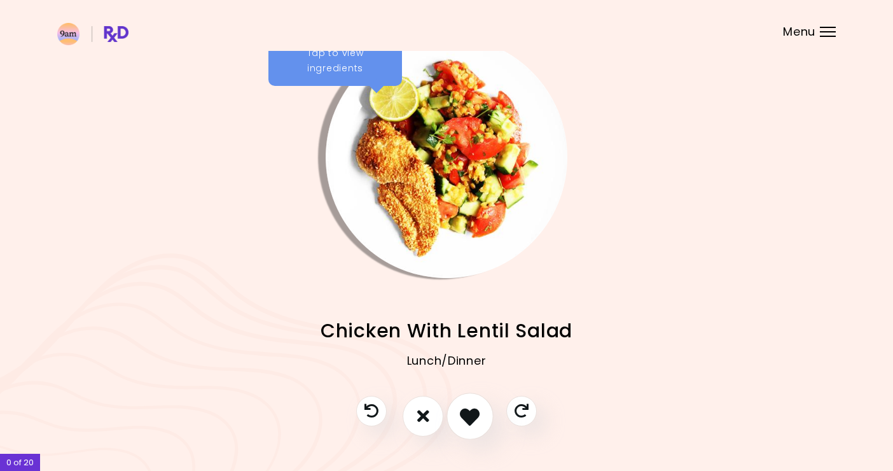
click at [467, 419] on icon "I like this recipe" at bounding box center [470, 416] width 20 height 20
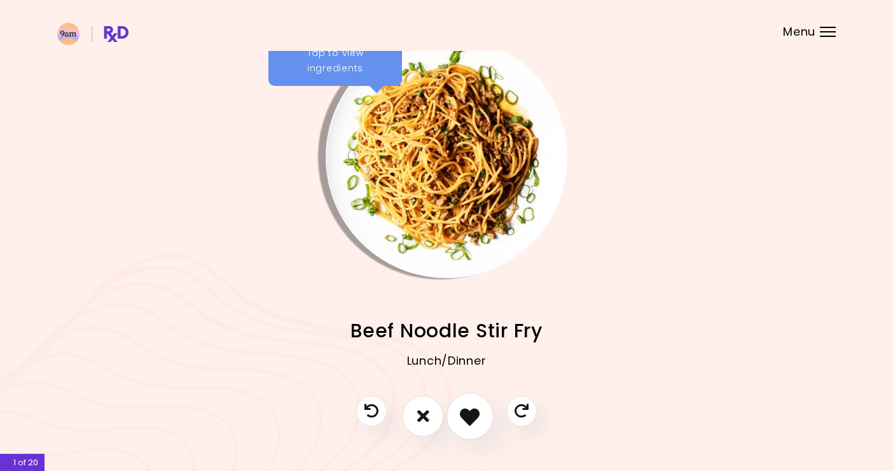
click at [479, 418] on icon "I like this recipe" at bounding box center [470, 416] width 20 height 20
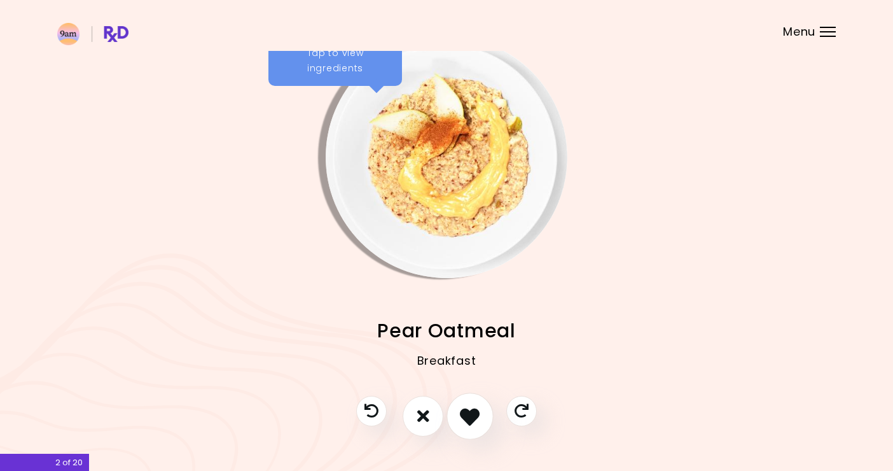
click at [479, 419] on icon "I like this recipe" at bounding box center [470, 416] width 20 height 20
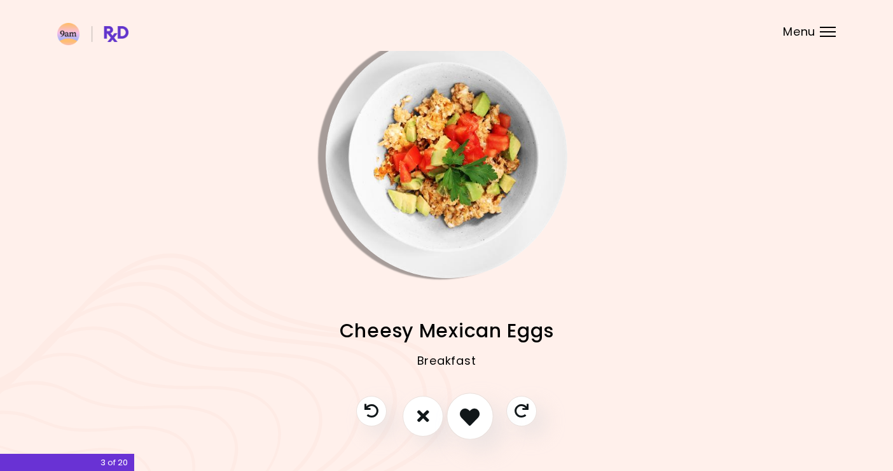
click at [479, 419] on icon "I like this recipe" at bounding box center [470, 416] width 20 height 20
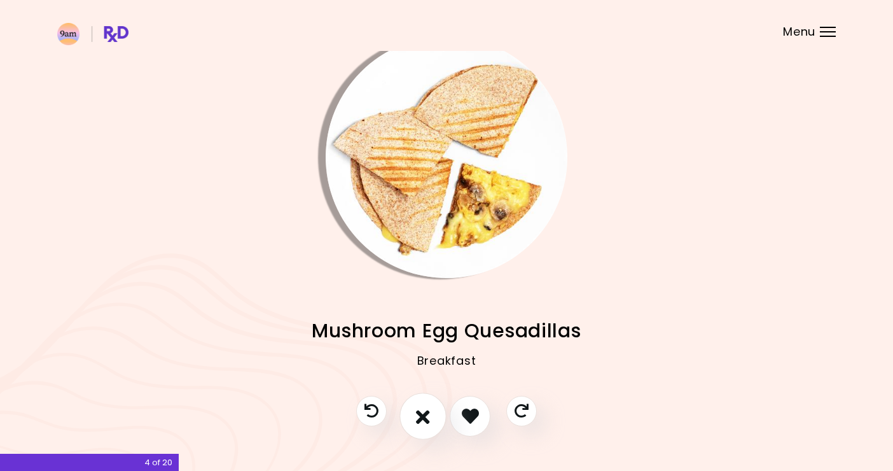
click at [420, 413] on icon "I don't like this recipe" at bounding box center [423, 416] width 14 height 20
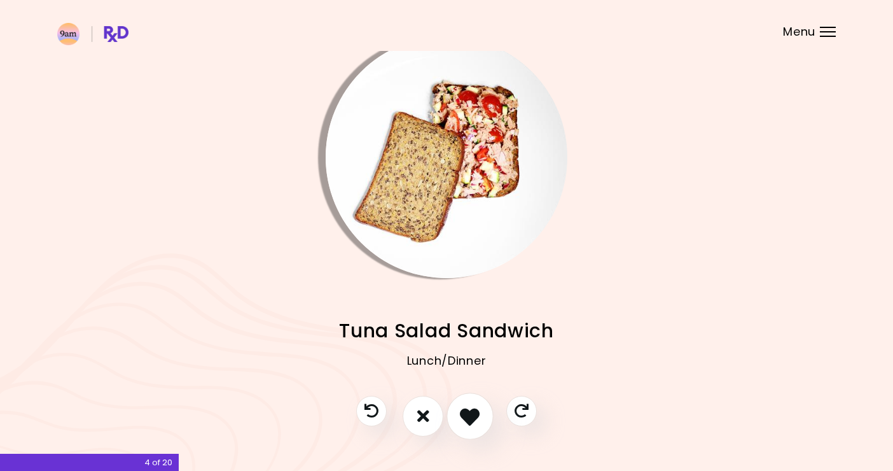
click at [468, 419] on icon "I like this recipe" at bounding box center [470, 416] width 20 height 20
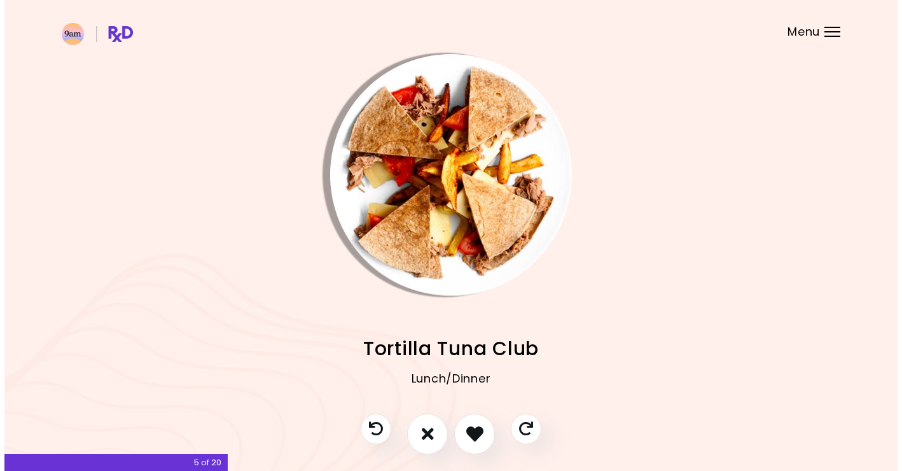
scroll to position [25, 0]
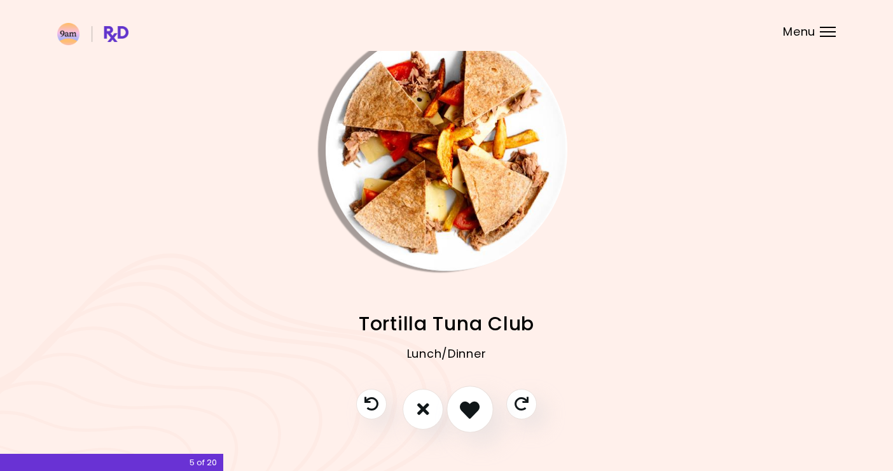
click at [468, 396] on button "I like this recipe" at bounding box center [470, 409] width 47 height 47
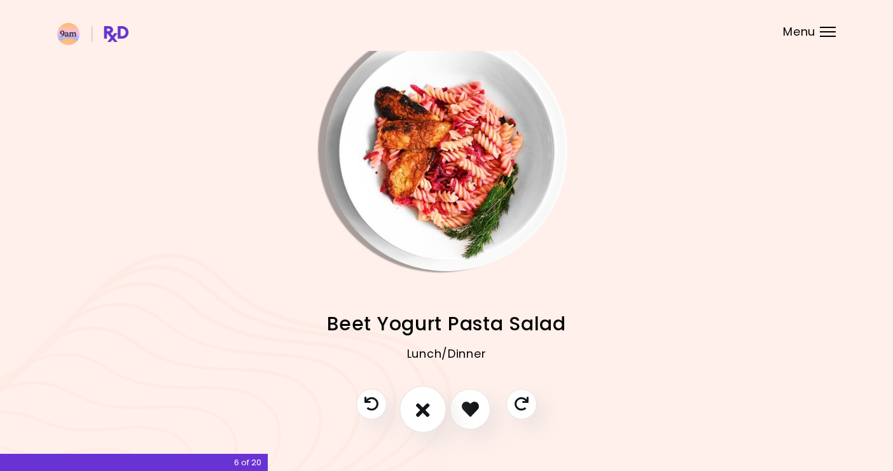
click at [407, 404] on button "I don't like this recipe" at bounding box center [423, 409] width 47 height 47
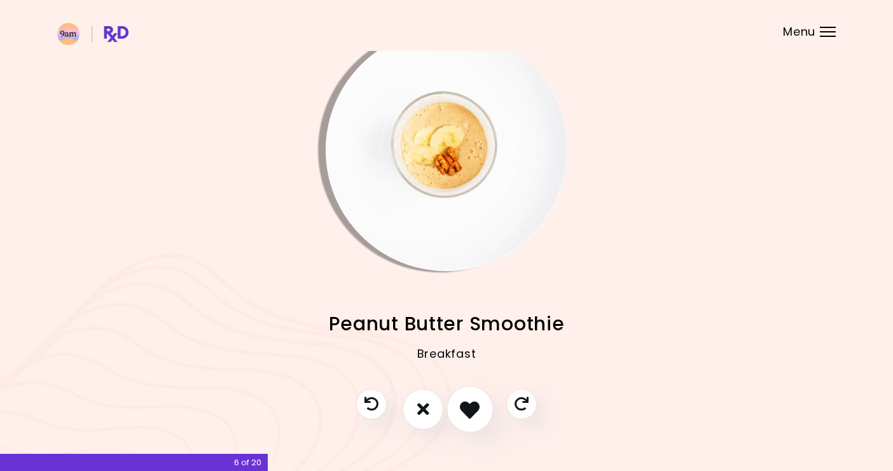
click at [457, 410] on button "I like this recipe" at bounding box center [470, 409] width 47 height 47
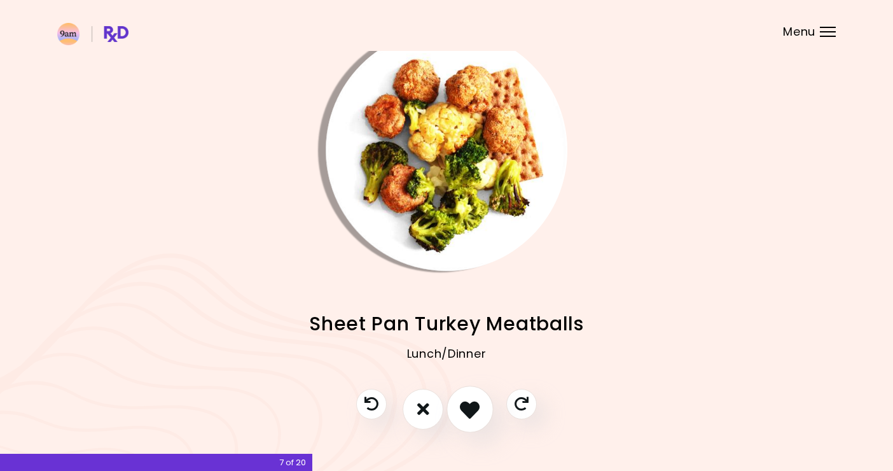
click at [464, 413] on icon "I like this recipe" at bounding box center [470, 409] width 20 height 20
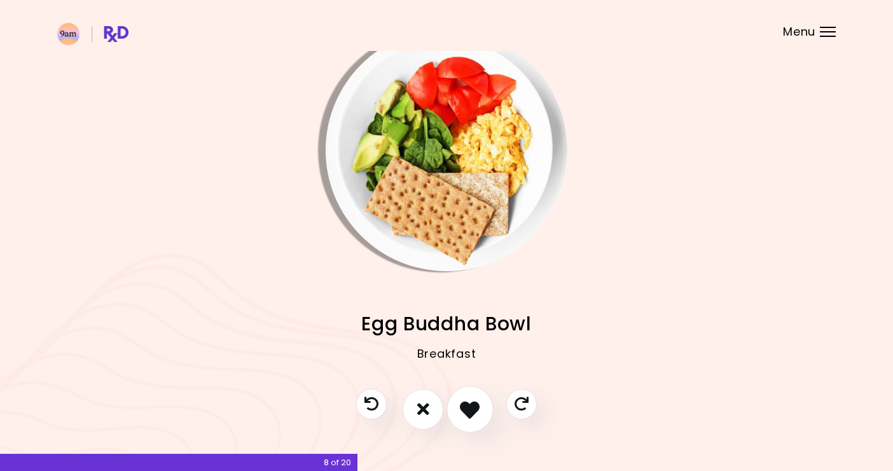
click at [469, 415] on icon "I like this recipe" at bounding box center [470, 409] width 20 height 20
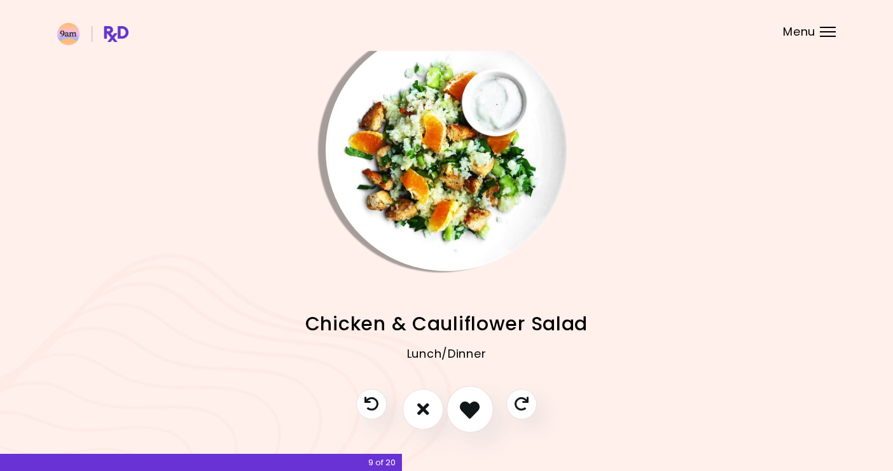
click at [470, 413] on icon "I like this recipe" at bounding box center [470, 409] width 20 height 20
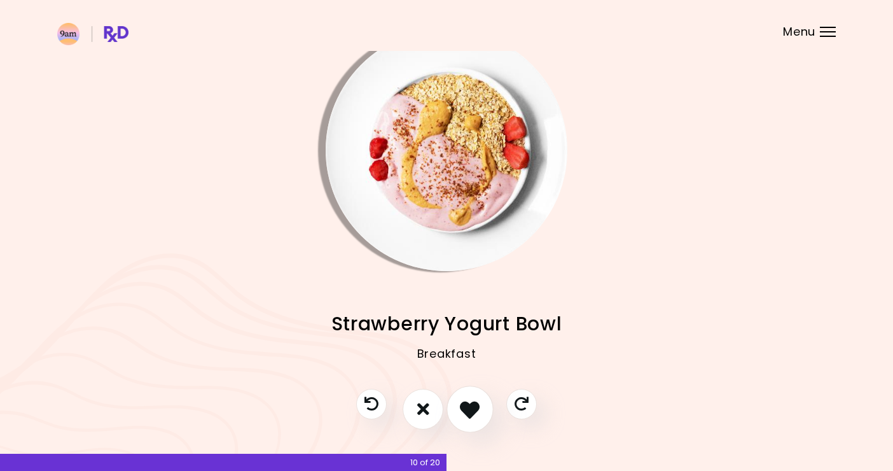
click at [470, 413] on icon "I like this recipe" at bounding box center [470, 409] width 20 height 20
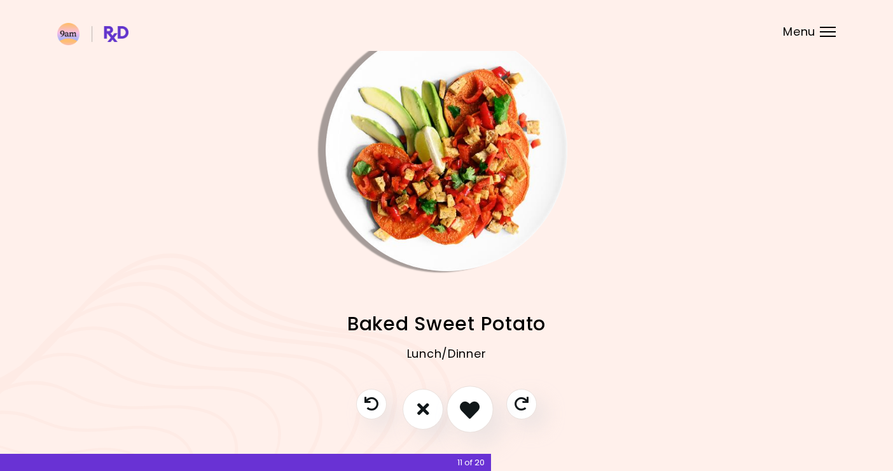
click at [470, 413] on icon "I like this recipe" at bounding box center [470, 409] width 20 height 20
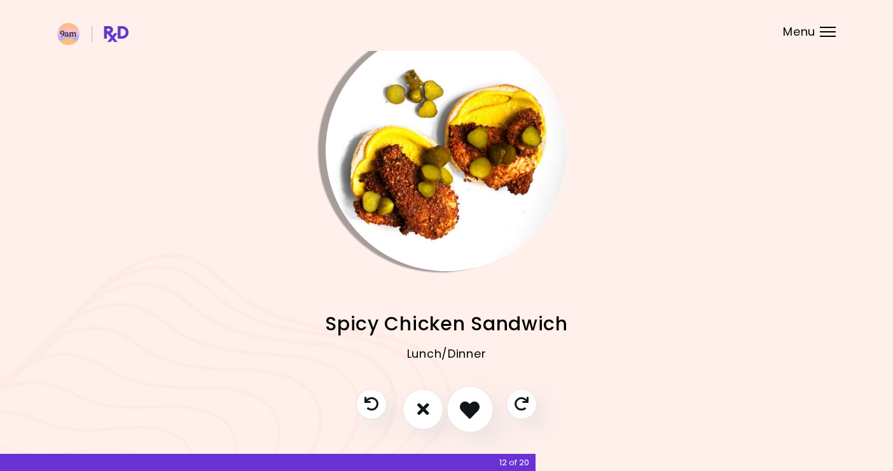
click at [470, 413] on icon "I like this recipe" at bounding box center [470, 409] width 20 height 20
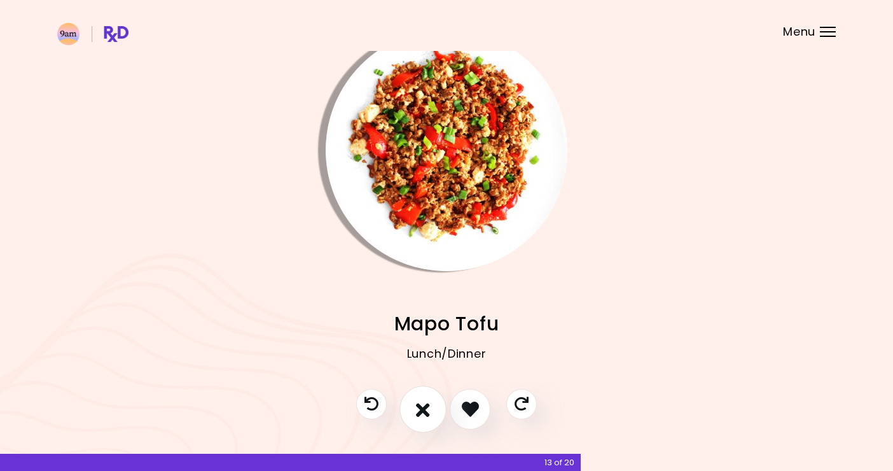
click at [429, 407] on icon "I don't like this recipe" at bounding box center [423, 409] width 14 height 20
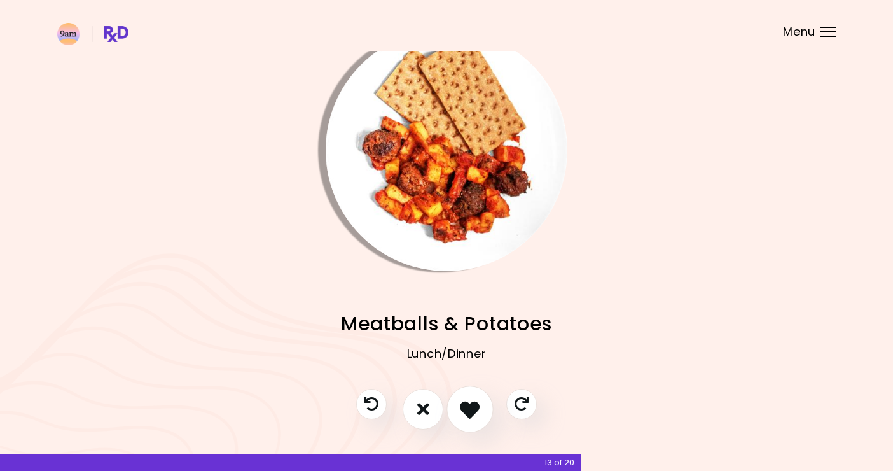
click at [466, 406] on icon "I like this recipe" at bounding box center [470, 409] width 20 height 20
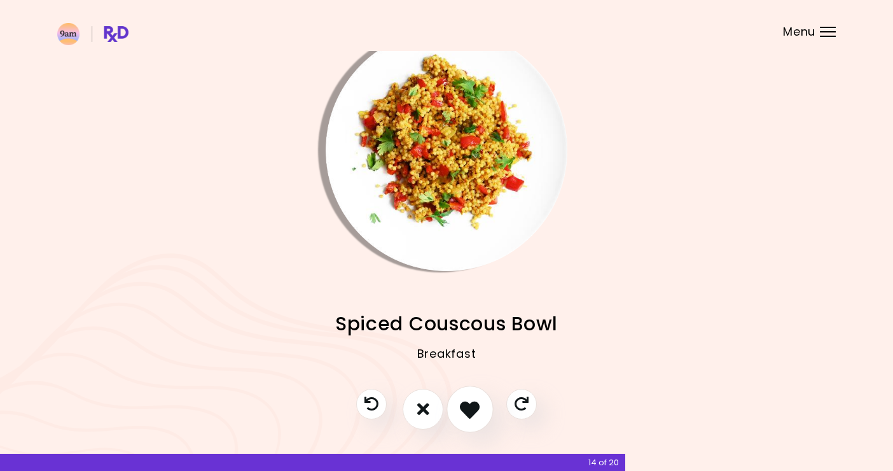
click at [479, 415] on icon "I like this recipe" at bounding box center [470, 409] width 20 height 20
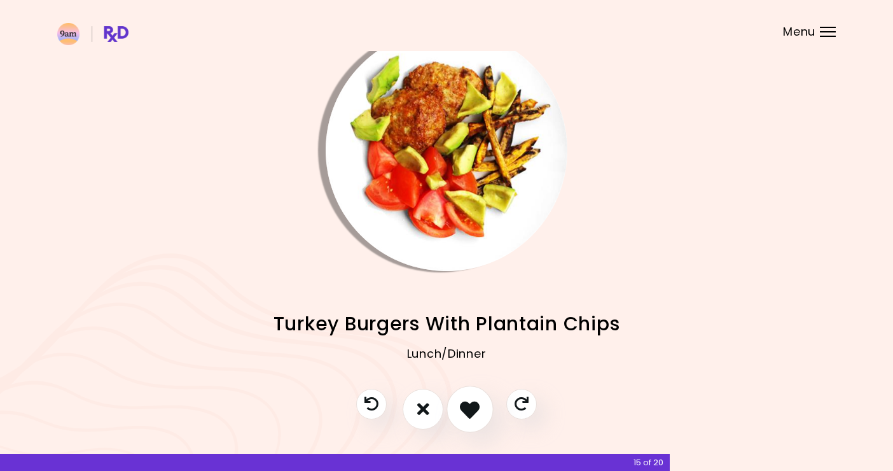
click at [474, 416] on icon "I like this recipe" at bounding box center [470, 409] width 20 height 20
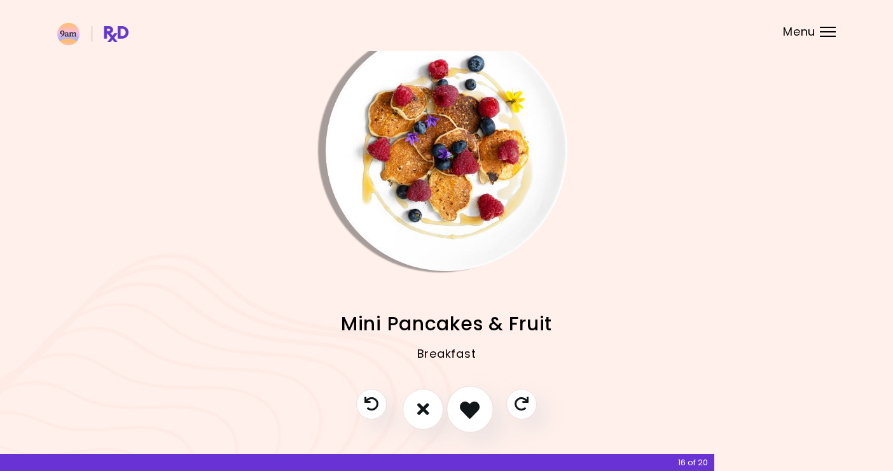
click at [476, 415] on icon "I like this recipe" at bounding box center [470, 409] width 20 height 20
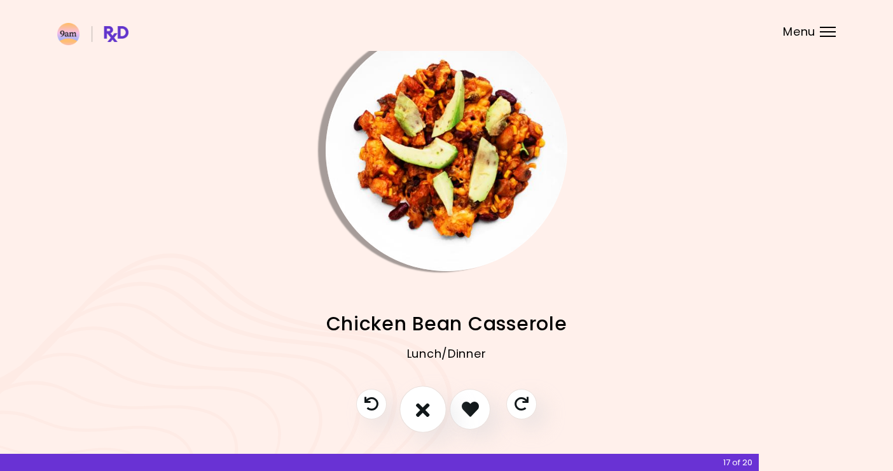
click at [430, 414] on icon "I don't like this recipe" at bounding box center [423, 409] width 14 height 20
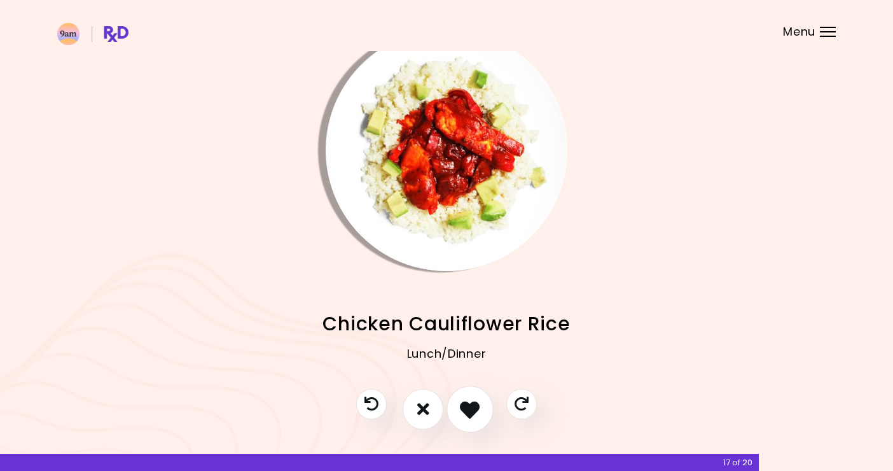
click at [471, 417] on icon "I like this recipe" at bounding box center [470, 409] width 20 height 20
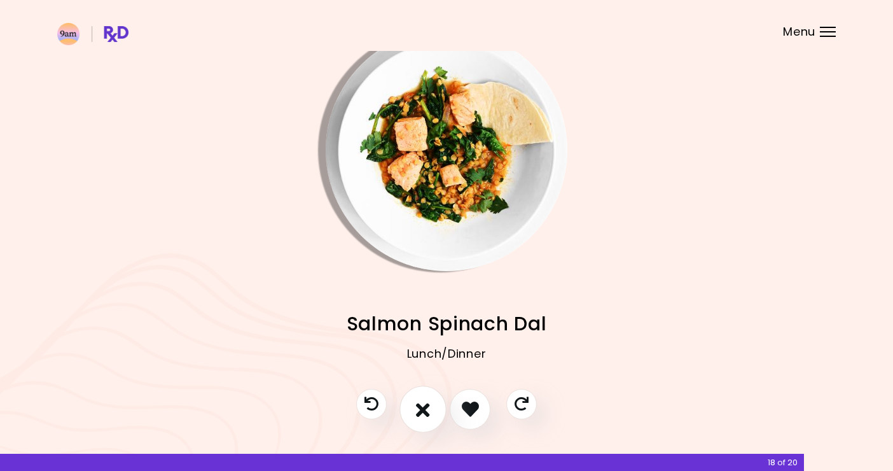
click at [422, 416] on icon "I don't like this recipe" at bounding box center [423, 409] width 14 height 20
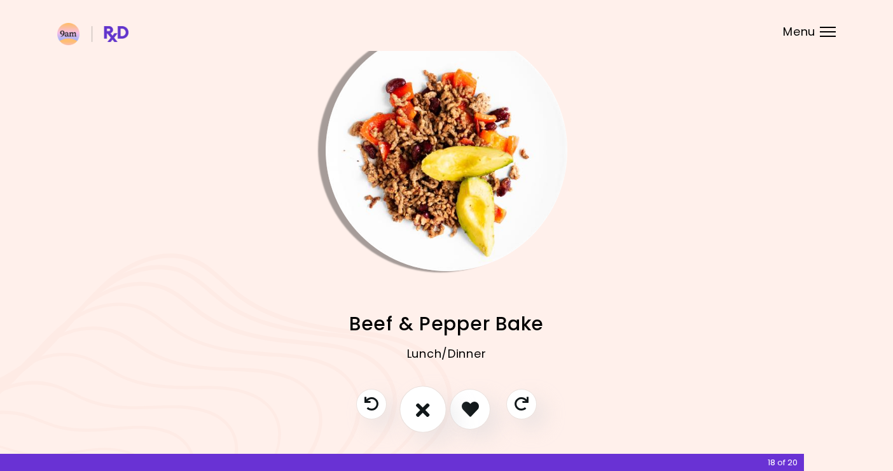
click at [422, 416] on icon "I don't like this recipe" at bounding box center [423, 409] width 14 height 20
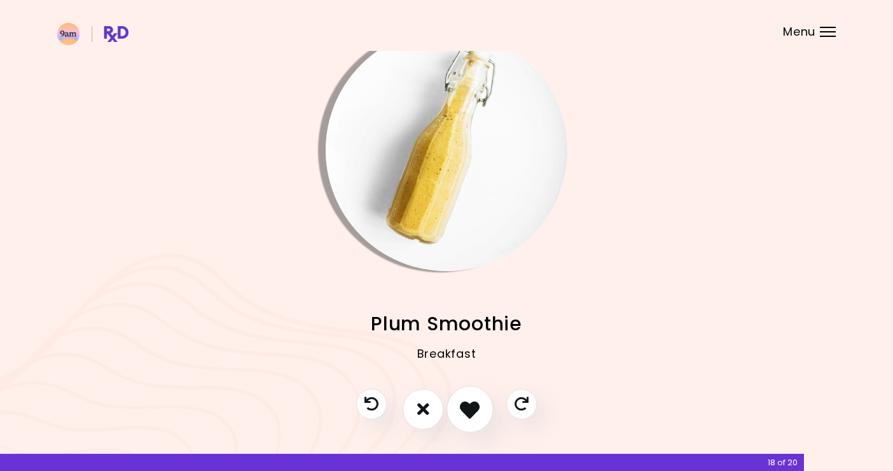
click at [468, 419] on button "I like this recipe" at bounding box center [470, 409] width 47 height 47
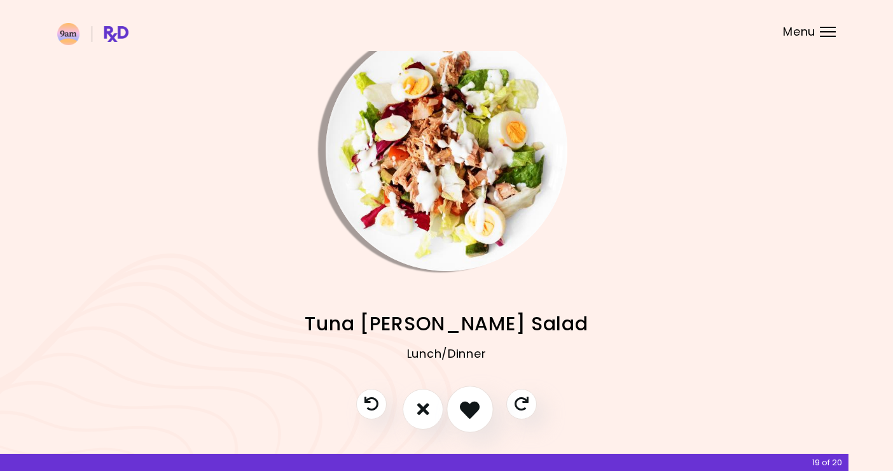
click at [468, 419] on button "I like this recipe" at bounding box center [470, 409] width 47 height 47
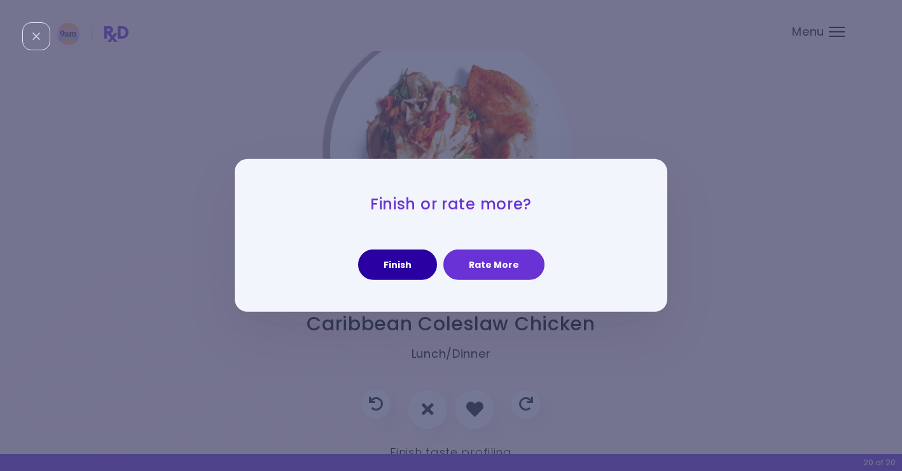
click at [410, 273] on button "Finish" at bounding box center [397, 264] width 79 height 31
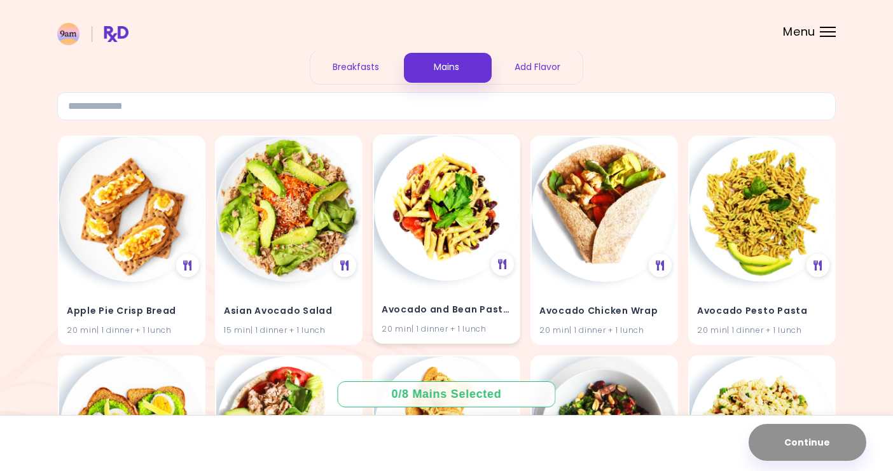
scroll to position [49, 0]
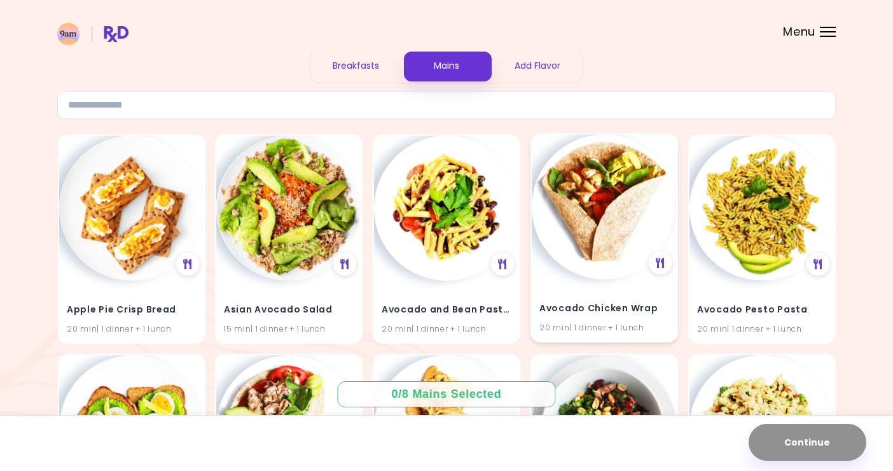
click at [630, 289] on div "Avocado Chicken Wrap 20 min | 1 dinner + 1 lunch" at bounding box center [604, 310] width 145 height 62
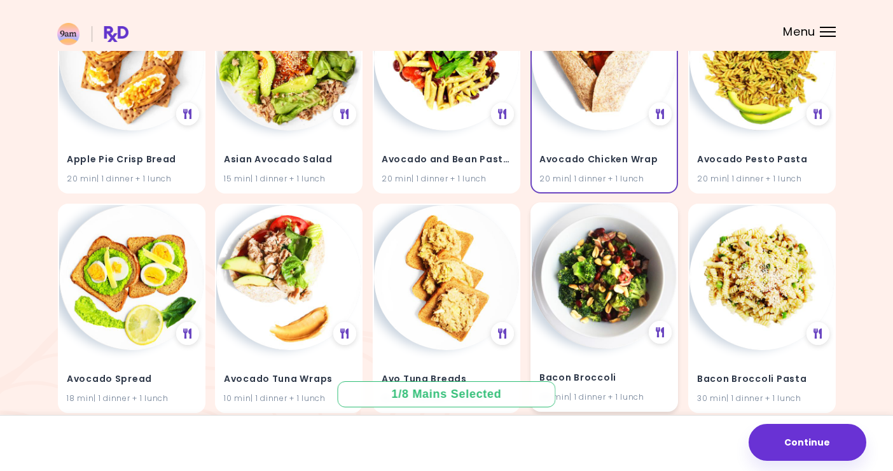
scroll to position [203, 0]
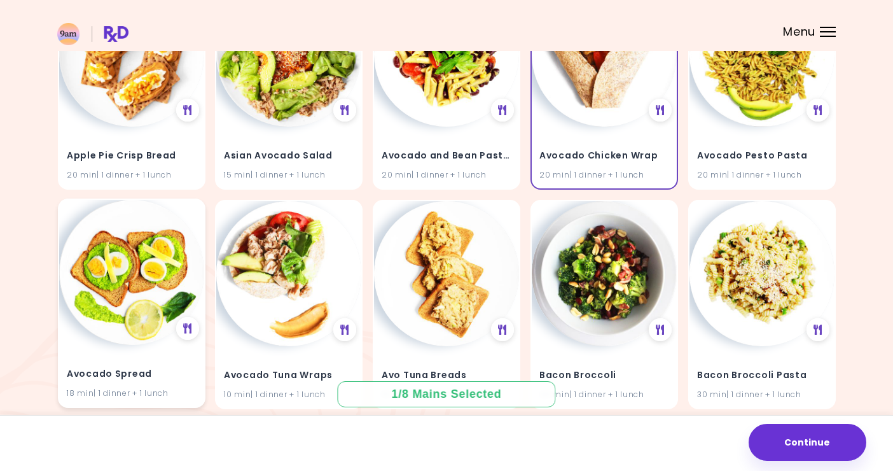
click at [121, 310] on img at bounding box center [131, 272] width 145 height 145
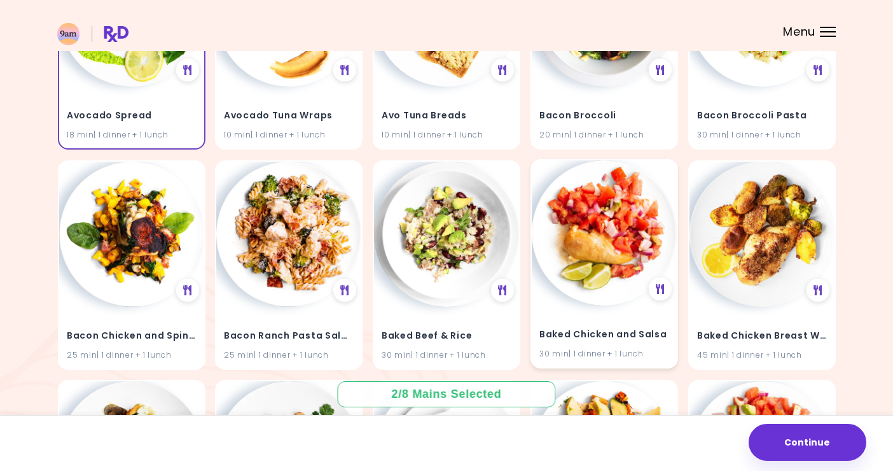
scroll to position [465, 0]
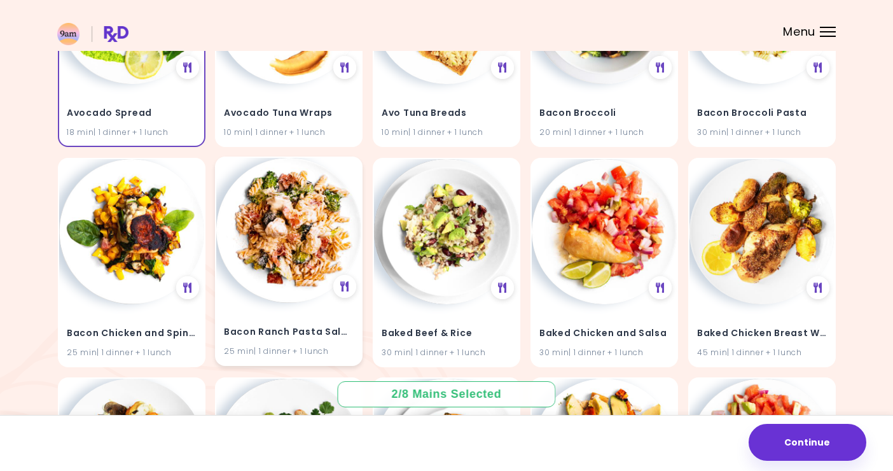
click at [327, 230] on img at bounding box center [288, 230] width 145 height 145
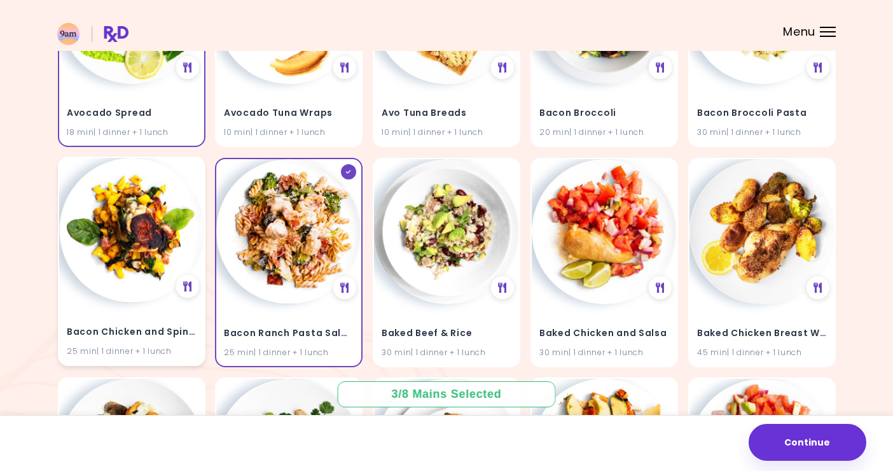
click at [151, 233] on img at bounding box center [131, 230] width 145 height 145
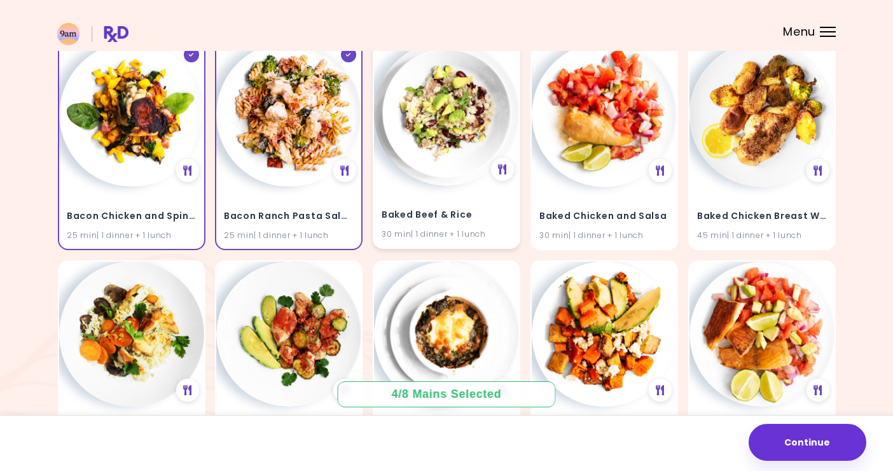
scroll to position [592, 0]
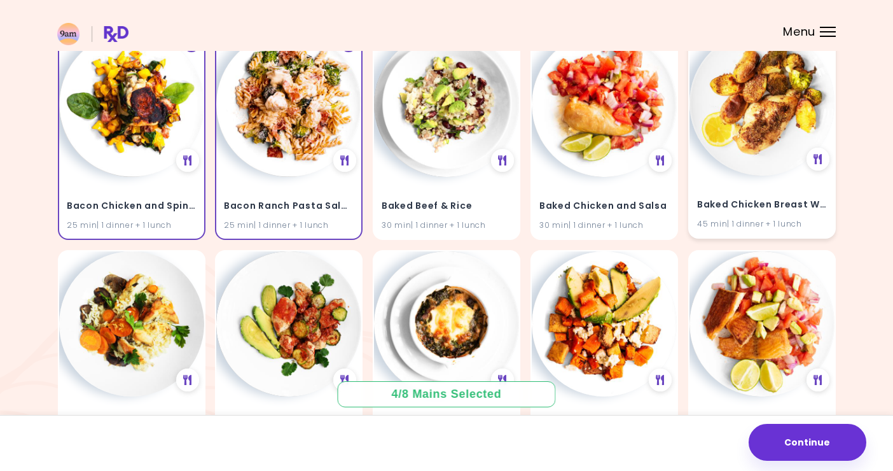
click at [748, 142] on img at bounding box center [762, 103] width 145 height 145
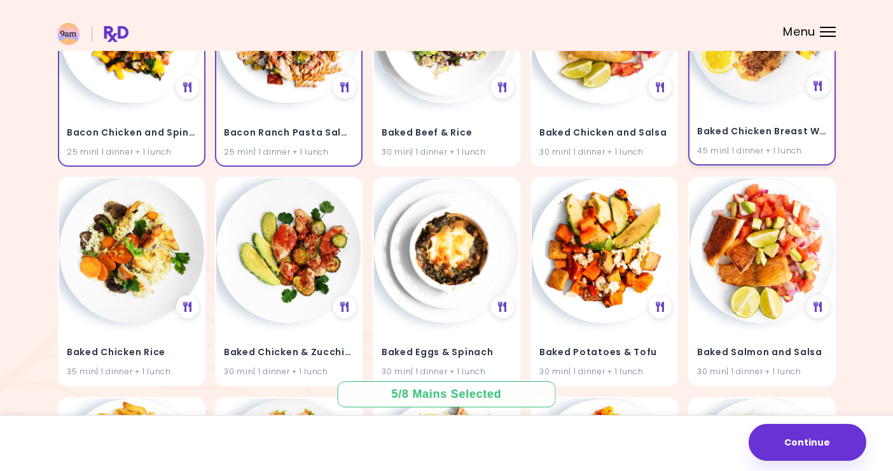
scroll to position [672, 0]
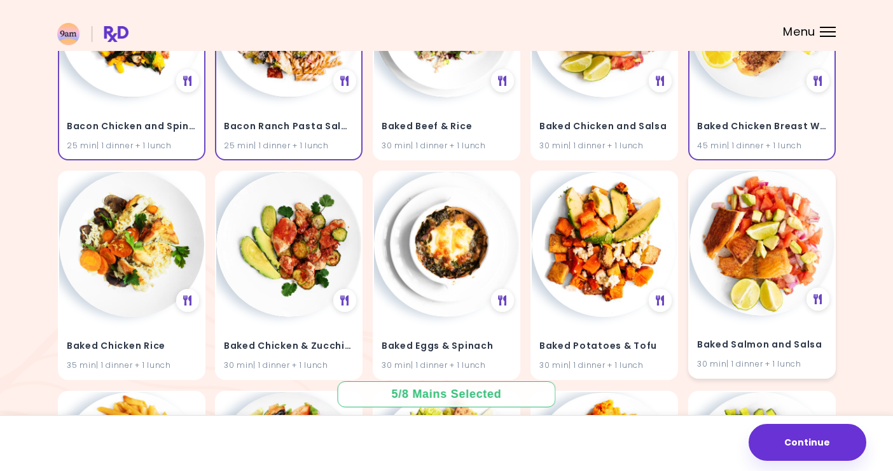
click at [791, 274] on img at bounding box center [762, 242] width 145 height 145
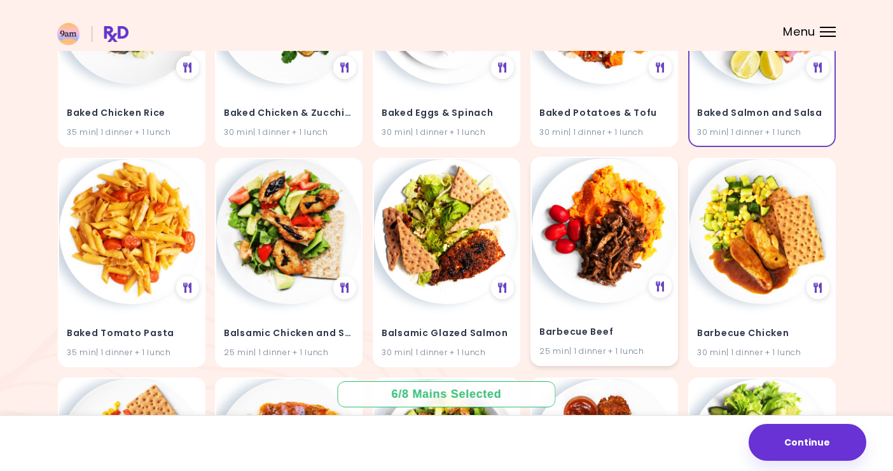
scroll to position [906, 0]
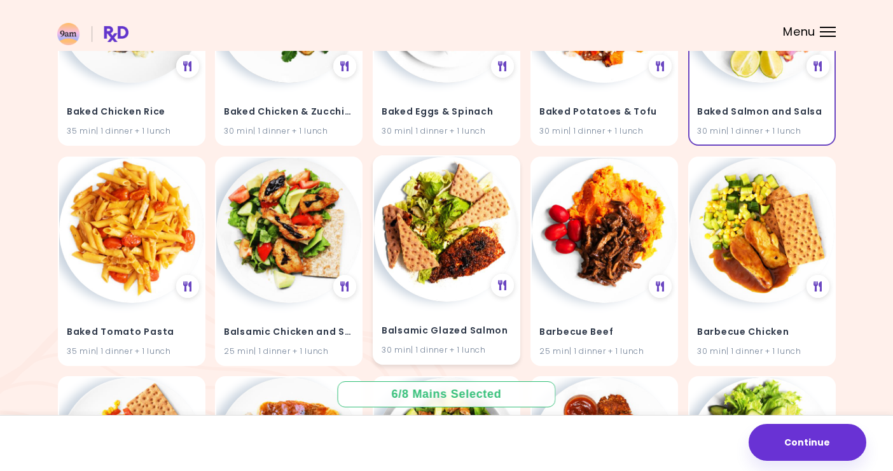
click at [479, 303] on div "Balsamic Glazed Salmon 30 min | 1 dinner + 1 lunch" at bounding box center [446, 332] width 145 height 62
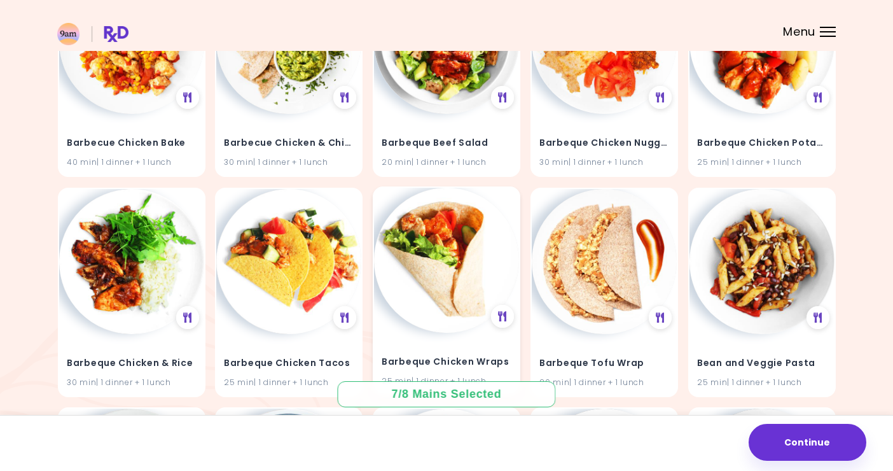
scroll to position [1321, 0]
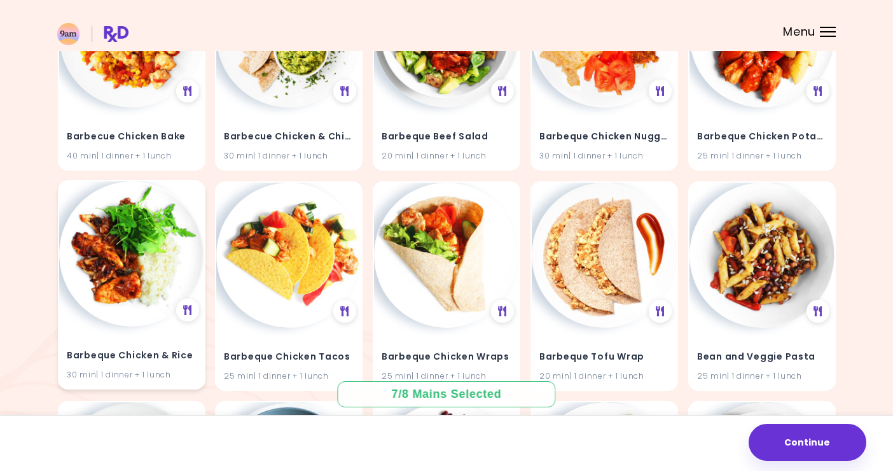
click at [156, 288] on img at bounding box center [131, 253] width 145 height 145
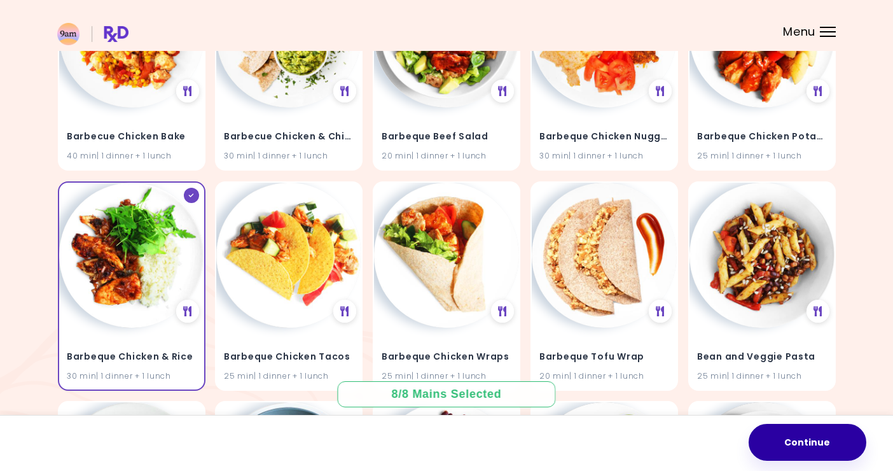
click at [794, 434] on button "Continue" at bounding box center [808, 442] width 118 height 37
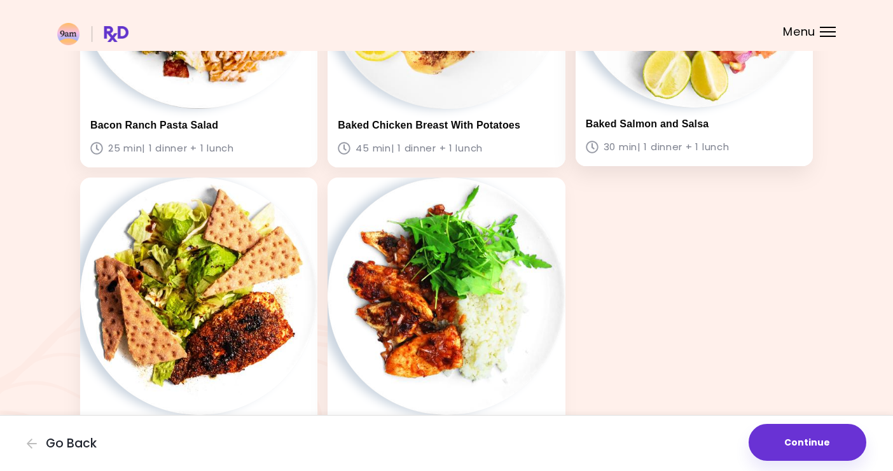
scroll to position [653, 0]
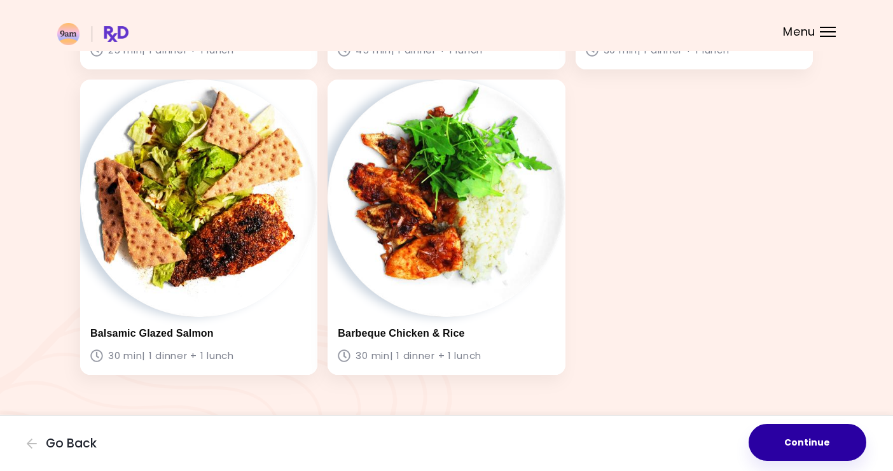
click at [832, 438] on button "Continue" at bounding box center [808, 442] width 118 height 37
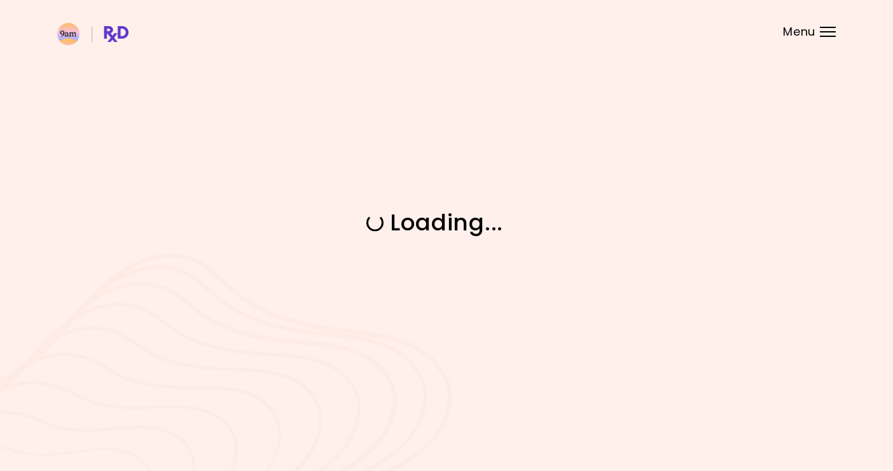
scroll to position [0, 0]
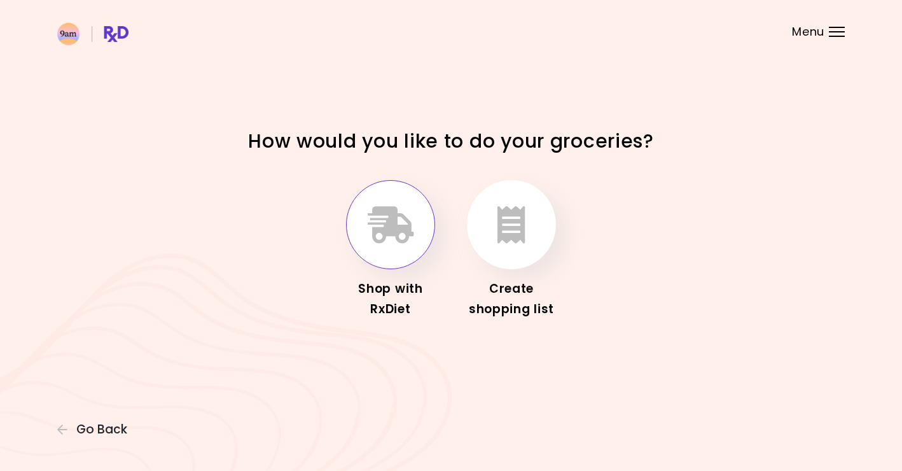
click at [405, 254] on button "button" at bounding box center [390, 224] width 89 height 89
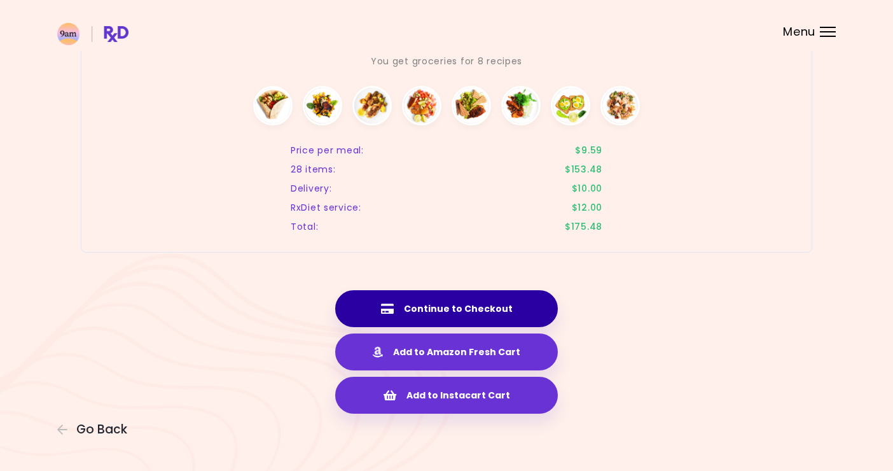
scroll to position [1980, 0]
